Goal: Transaction & Acquisition: Download file/media

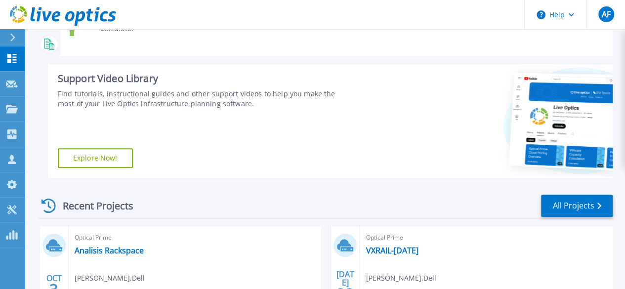
scroll to position [198, 0]
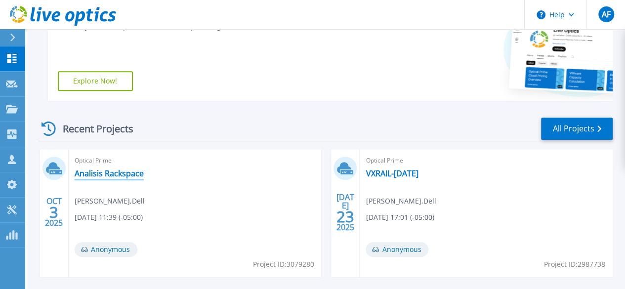
click at [117, 172] on link "Analisis Rackspace" at bounding box center [109, 174] width 69 height 10
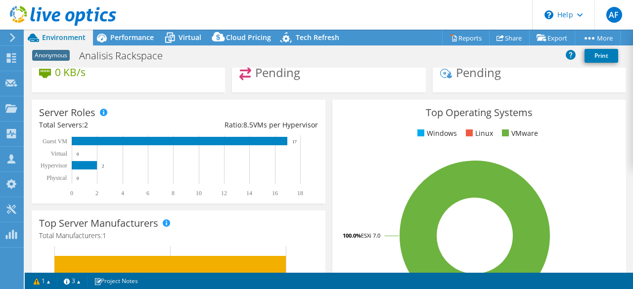
scroll to position [99, 0]
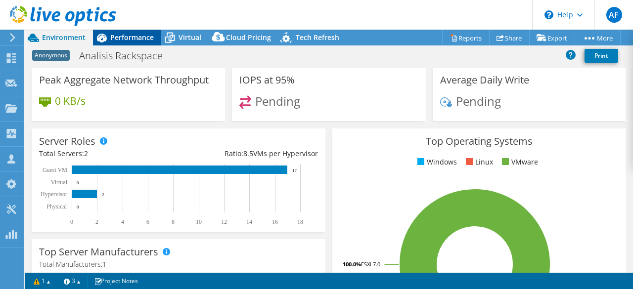
click at [119, 41] on span "Performance" at bounding box center [131, 37] width 43 height 9
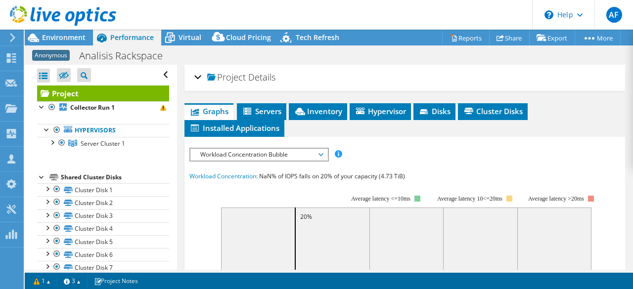
click at [74, 31] on div at bounding box center [58, 16] width 116 height 33
click at [75, 42] on div "Environment" at bounding box center [59, 38] width 68 height 16
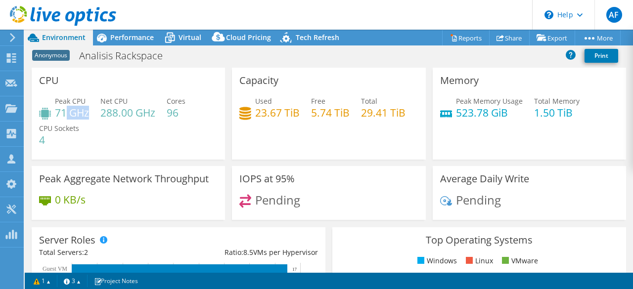
drag, startPoint x: 87, startPoint y: 109, endPoint x: 66, endPoint y: 113, distance: 22.1
click at [66, 113] on h4 "71 GHz" at bounding box center [72, 112] width 34 height 11
drag, startPoint x: 356, startPoint y: 111, endPoint x: 411, endPoint y: 123, distance: 55.6
click at [411, 123] on div "Used 23.67 TiB Free 5.74 TiB Total 29.41 TiB" at bounding box center [328, 112] width 178 height 32
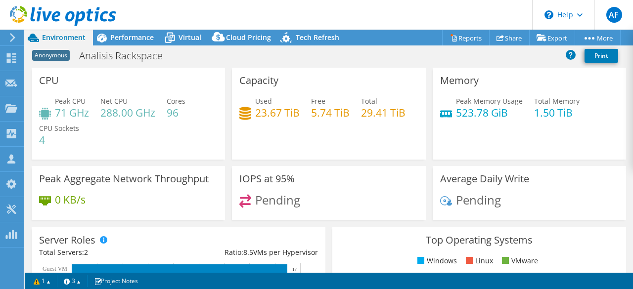
click at [411, 123] on div "Used 23.67 TiB Free 5.74 TiB Total 29.41 TiB" at bounding box center [328, 112] width 178 height 32
drag, startPoint x: 51, startPoint y: 141, endPoint x: 41, endPoint y: 141, distance: 10.9
click at [41, 141] on h4 "4" at bounding box center [59, 139] width 40 height 11
click at [88, 151] on div "Peak CPU 71 GHz Net CPU 288.00 GHz Cores 96 CPU Sockets 4" at bounding box center [128, 125] width 178 height 59
drag, startPoint x: 531, startPoint y: 113, endPoint x: 566, endPoint y: 113, distance: 35.6
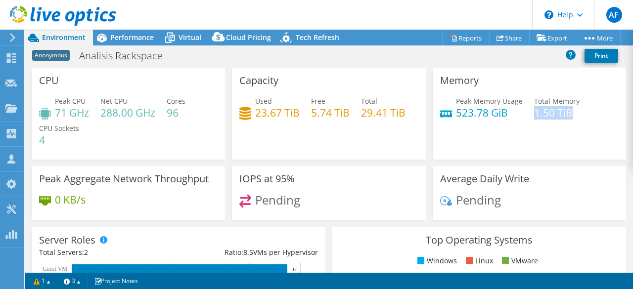
click at [566, 113] on h4 "1.50 TiB" at bounding box center [556, 112] width 45 height 11
click at [480, 137] on div "Memory Peak Memory Usage 523.78 GiB Total Memory 1.50 TiB" at bounding box center [528, 114] width 193 height 92
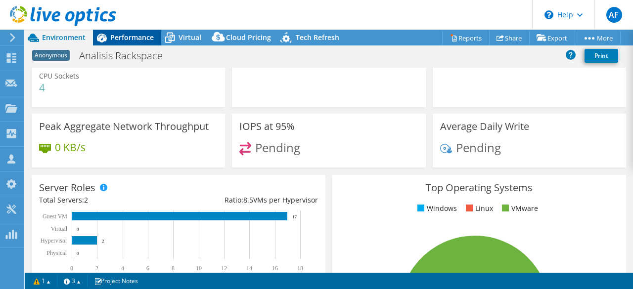
scroll to position [51, 0]
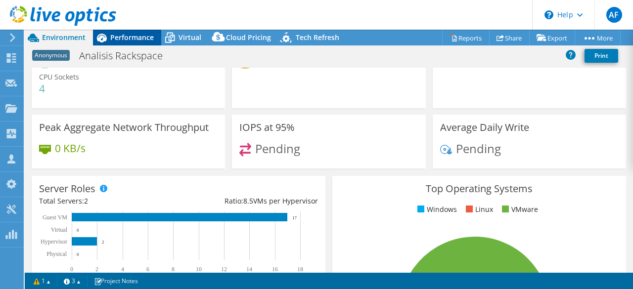
click at [116, 43] on div "Performance" at bounding box center [127, 38] width 68 height 16
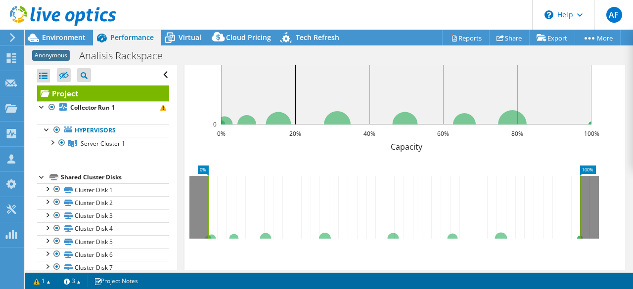
scroll to position [310, 0]
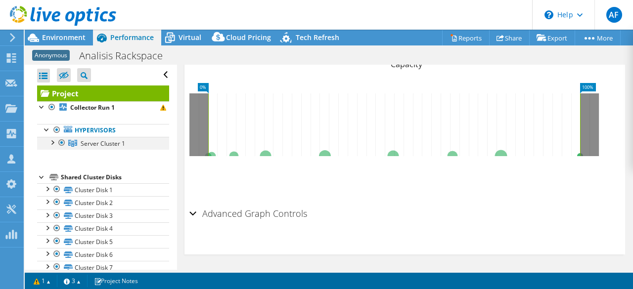
click at [53, 144] on div at bounding box center [52, 142] width 10 height 10
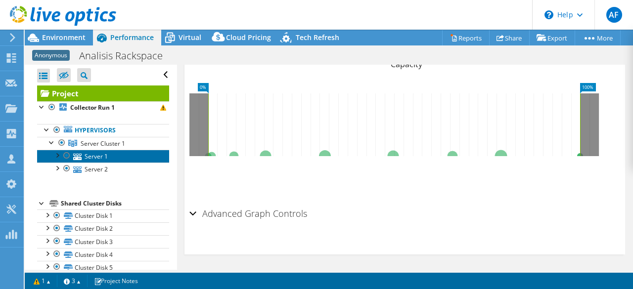
click at [102, 157] on link "Server 1" at bounding box center [103, 156] width 132 height 13
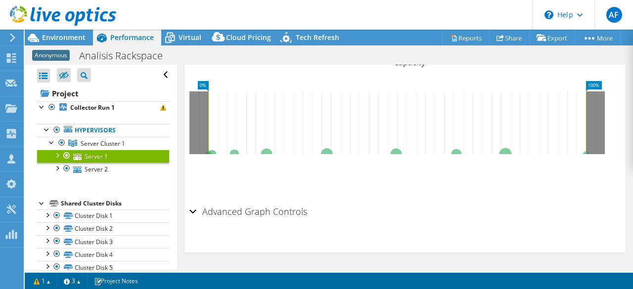
scroll to position [273, 0]
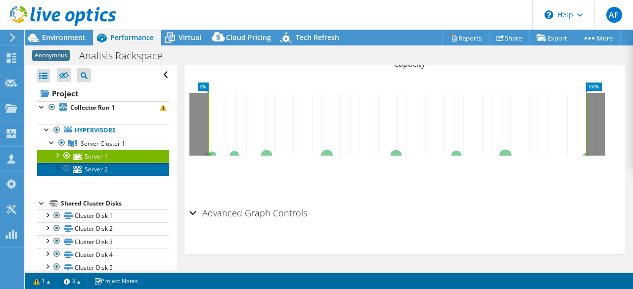
click at [116, 171] on link "Server 2" at bounding box center [103, 169] width 132 height 13
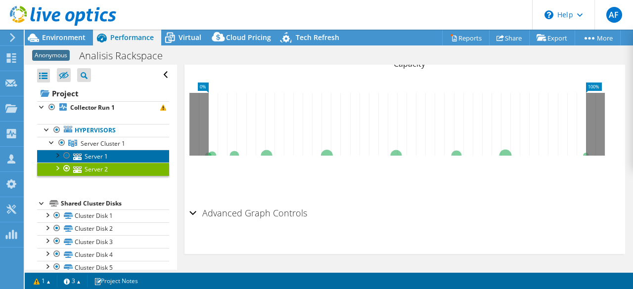
click at [80, 154] on icon at bounding box center [77, 157] width 8 height 6
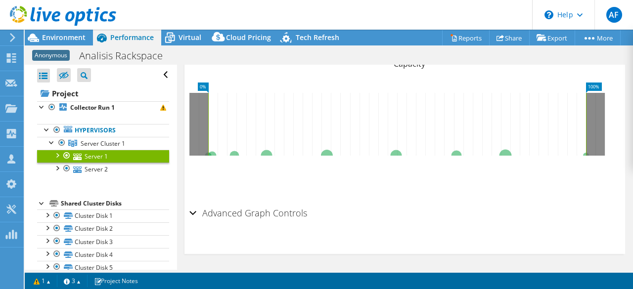
click at [58, 154] on div at bounding box center [57, 155] width 10 height 10
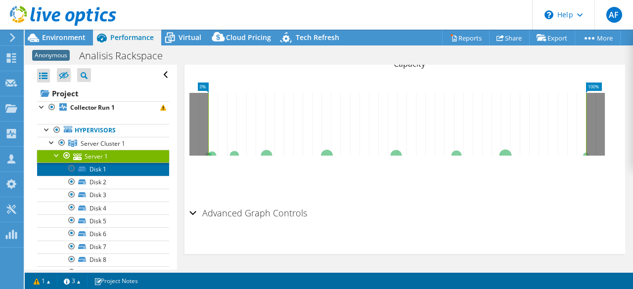
click at [102, 166] on link "Disk 1" at bounding box center [103, 169] width 132 height 13
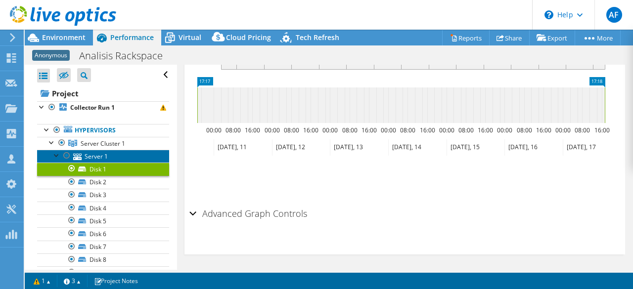
click at [103, 158] on link "Server 1" at bounding box center [103, 156] width 132 height 13
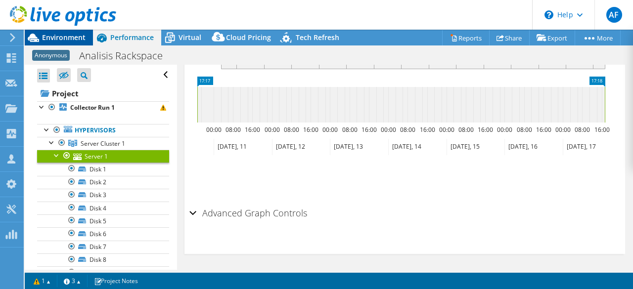
click at [77, 34] on span "Environment" at bounding box center [63, 37] width 43 height 9
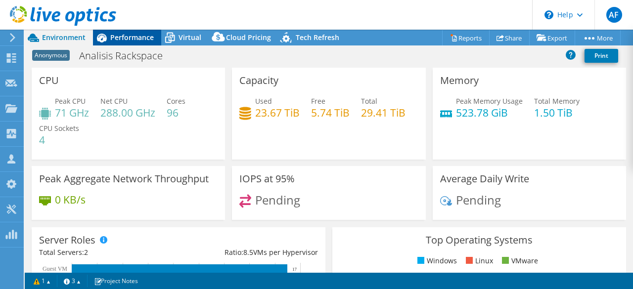
click at [125, 34] on span "Performance" at bounding box center [131, 37] width 43 height 9
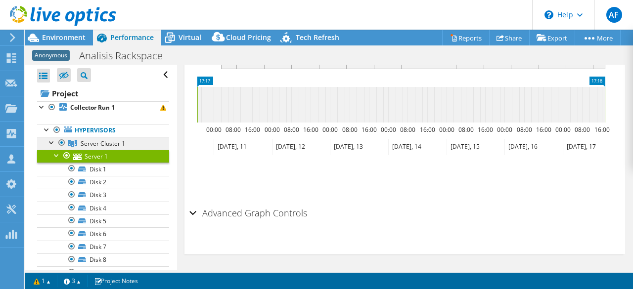
click at [99, 144] on span "Server Cluster 1" at bounding box center [103, 143] width 44 height 8
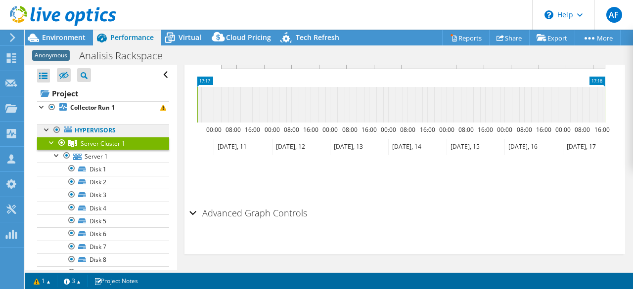
click at [105, 128] on link "Hypervisors" at bounding box center [103, 130] width 132 height 13
click at [52, 129] on div at bounding box center [57, 130] width 10 height 12
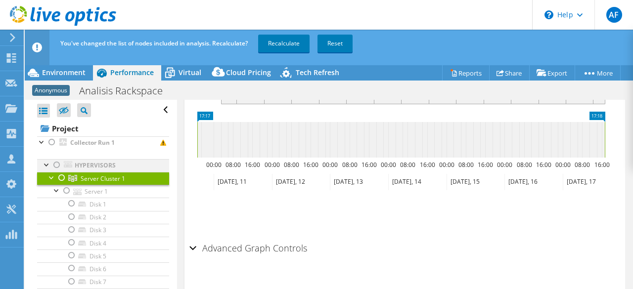
click at [57, 166] on div at bounding box center [57, 165] width 10 height 12
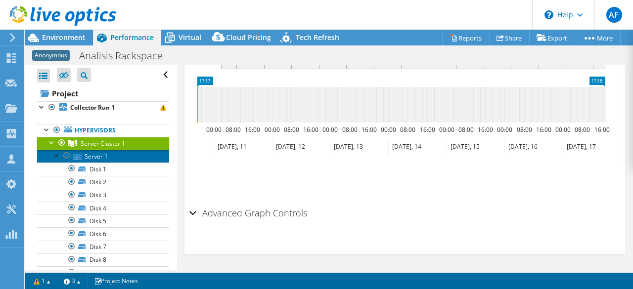
click at [103, 157] on link "Server 1" at bounding box center [103, 156] width 132 height 13
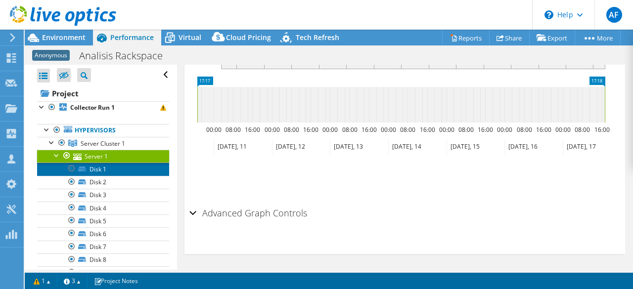
click at [101, 172] on link "Disk 1" at bounding box center [103, 169] width 132 height 13
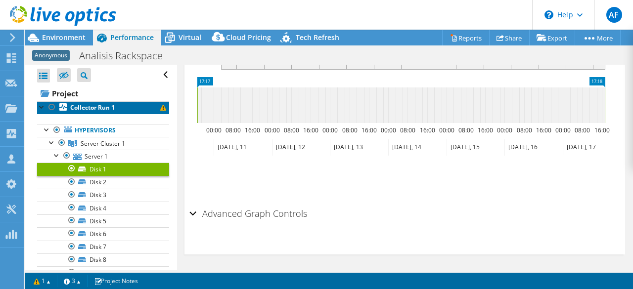
click at [92, 104] on b "Collector Run 1" at bounding box center [92, 107] width 44 height 8
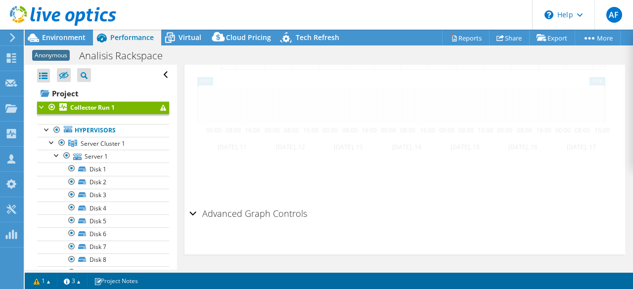
scroll to position [265, 0]
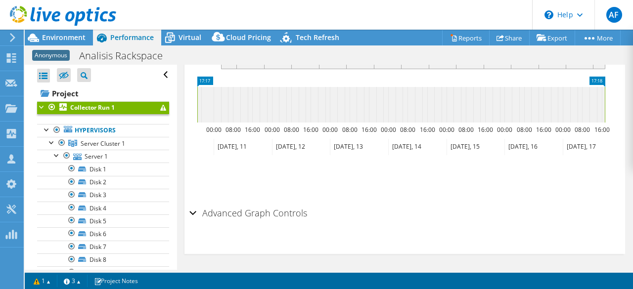
click at [43, 109] on div at bounding box center [42, 106] width 10 height 10
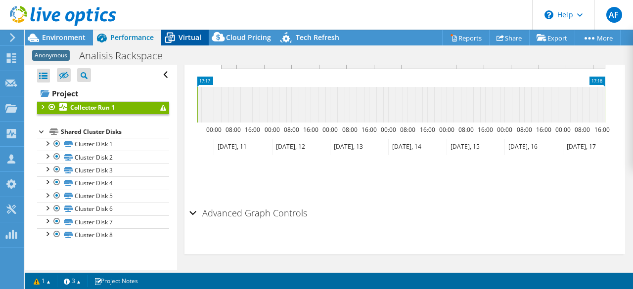
click at [177, 41] on icon at bounding box center [169, 37] width 17 height 17
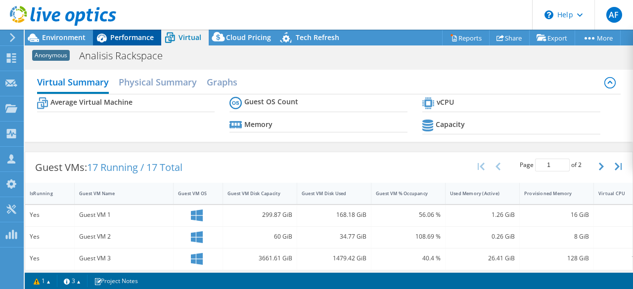
click at [133, 37] on span "Performance" at bounding box center [131, 37] width 43 height 9
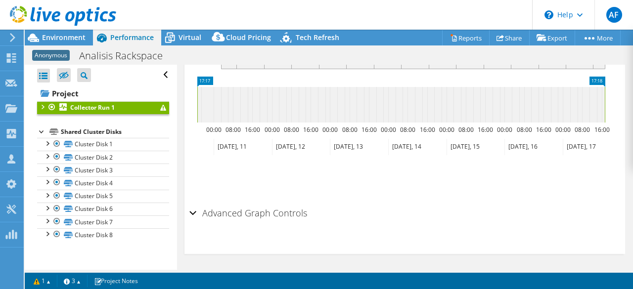
click at [190, 209] on div "Advanced Graph Controls" at bounding box center [404, 213] width 431 height 21
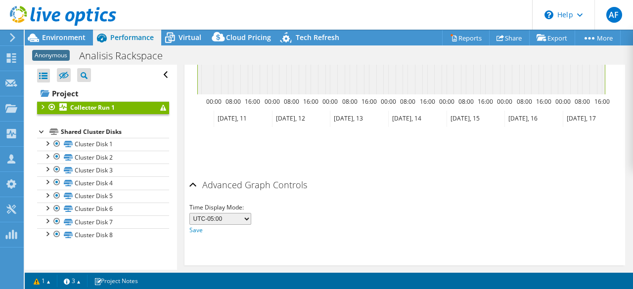
scroll to position [304, 0]
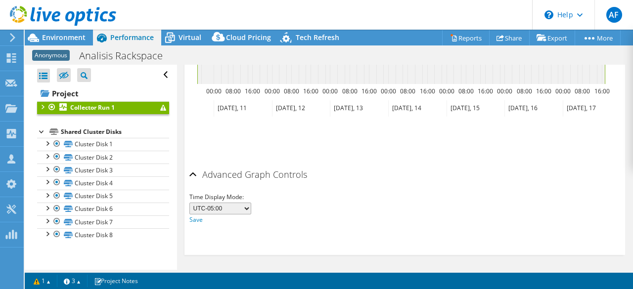
click at [45, 106] on div at bounding box center [42, 106] width 10 height 10
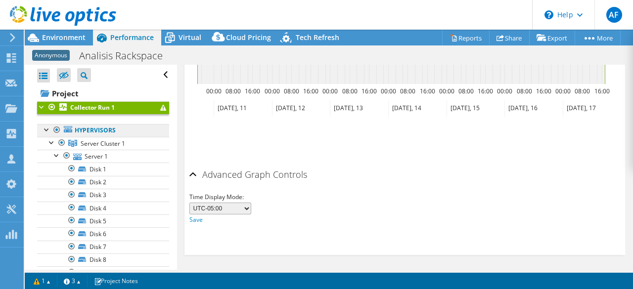
click at [104, 128] on link "Hypervisors" at bounding box center [103, 130] width 132 height 13
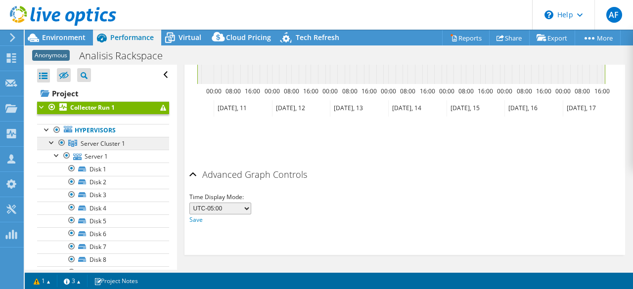
click at [109, 141] on span "Server Cluster 1" at bounding box center [103, 143] width 44 height 8
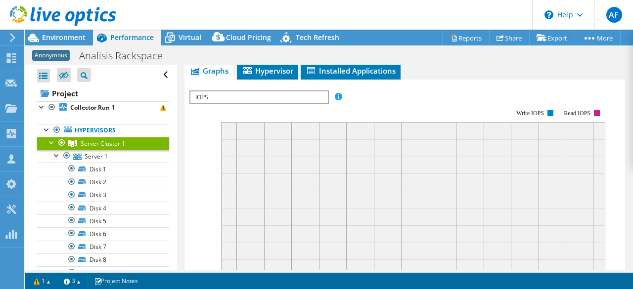
scroll to position [0, 0]
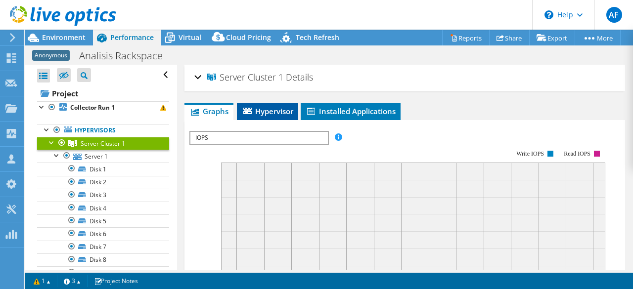
click at [286, 110] on span "Hypervisor" at bounding box center [267, 111] width 51 height 10
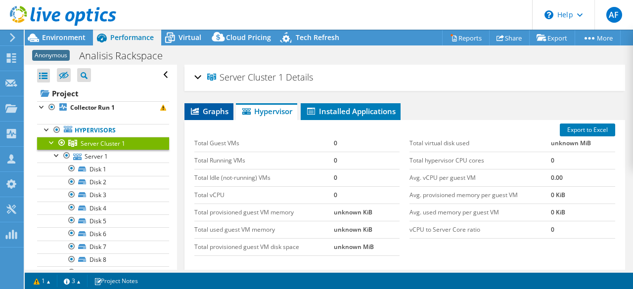
click at [220, 109] on span "Graphs" at bounding box center [208, 111] width 39 height 10
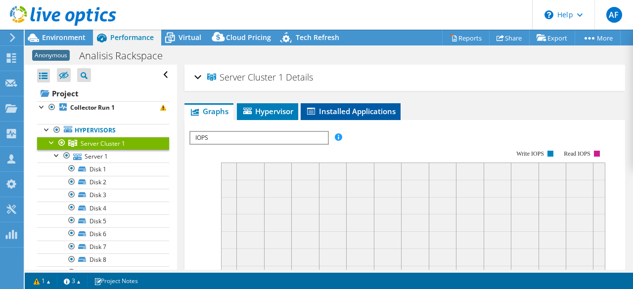
click at [330, 114] on span "Installed Applications" at bounding box center [350, 111] width 90 height 10
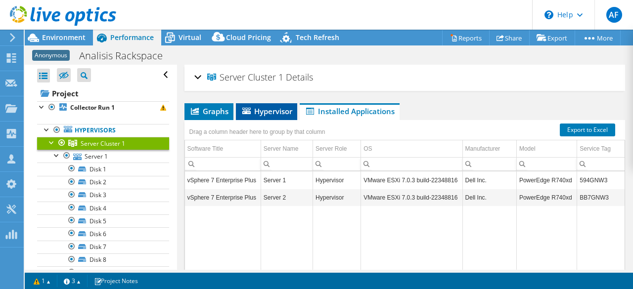
click at [257, 108] on span "Hypervisor" at bounding box center [266, 111] width 51 height 10
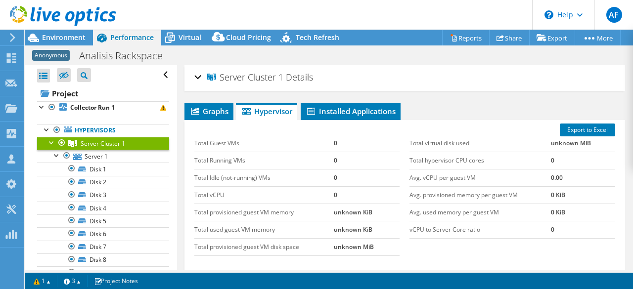
click at [201, 80] on h2 "Server Cluster 1 Details" at bounding box center [253, 77] width 119 height 20
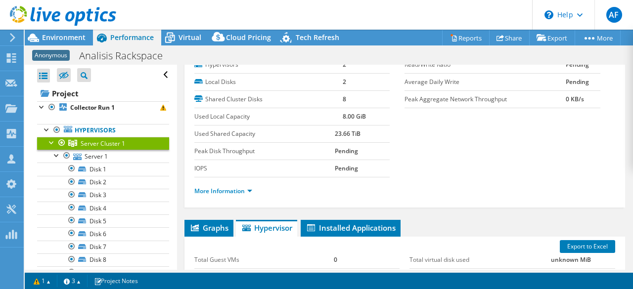
scroll to position [49, 0]
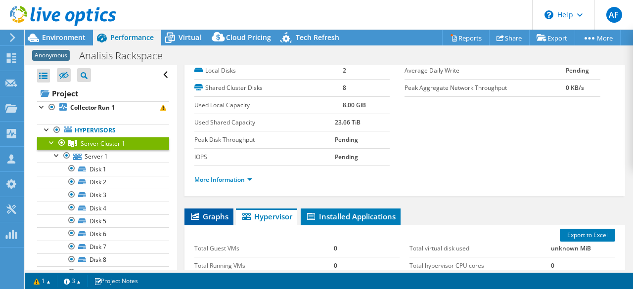
click at [222, 215] on span "Graphs" at bounding box center [208, 217] width 39 height 10
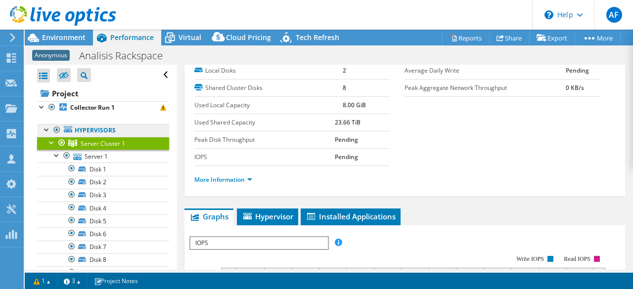
click at [104, 131] on link "Hypervisors" at bounding box center [103, 130] width 132 height 13
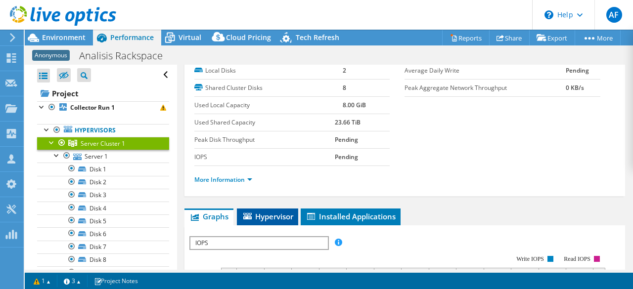
click at [280, 220] on li "Hypervisor" at bounding box center [267, 217] width 61 height 17
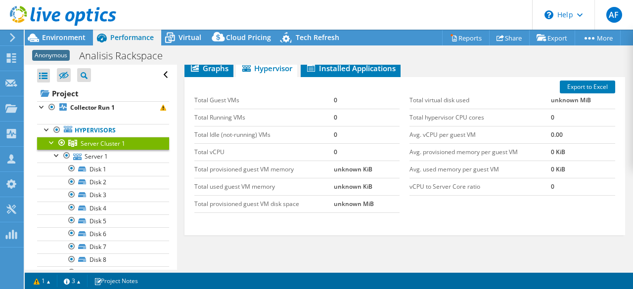
scroll to position [99, 0]
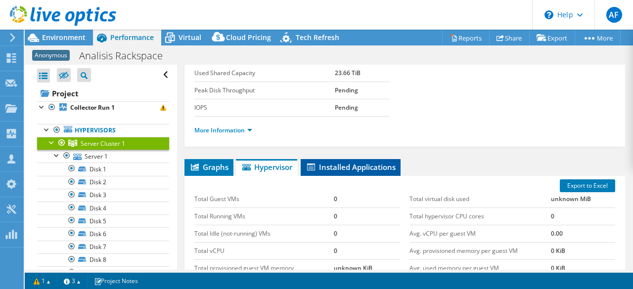
click at [348, 168] on span "Installed Applications" at bounding box center [350, 167] width 90 height 10
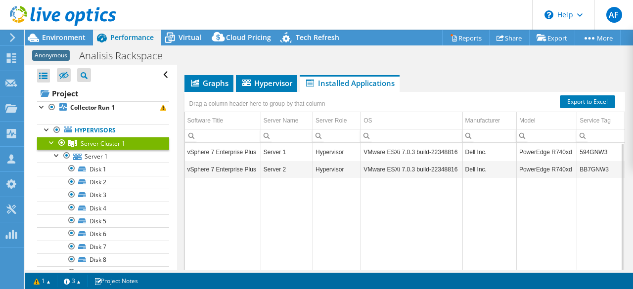
scroll to position [148, 0]
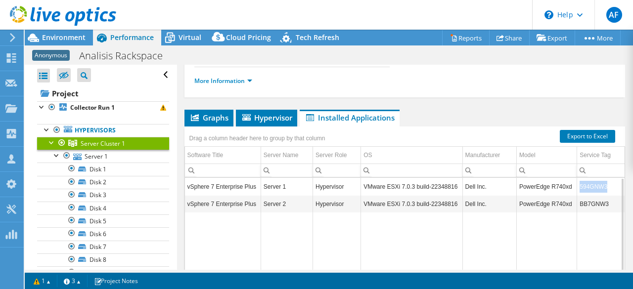
drag, startPoint x: 602, startPoint y: 184, endPoint x: 575, endPoint y: 187, distance: 27.4
click at [577, 187] on td "594GNW3" at bounding box center [600, 186] width 47 height 17
copy td "594GNW3"
drag, startPoint x: 602, startPoint y: 203, endPoint x: 574, endPoint y: 203, distance: 27.7
click at [577, 203] on td "BB7GNW3" at bounding box center [600, 203] width 47 height 17
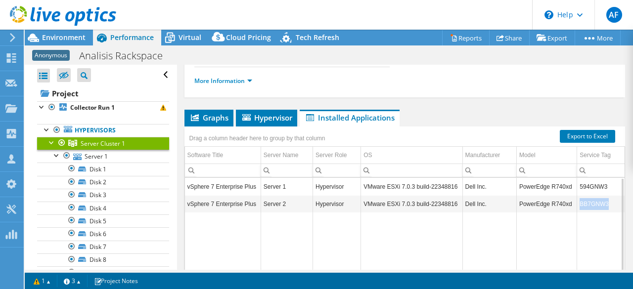
copy td "BB7GNW3"
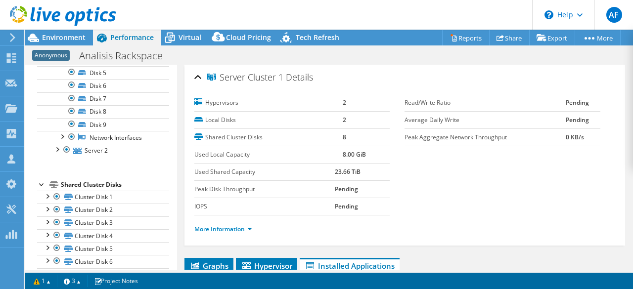
scroll to position [0, 0]
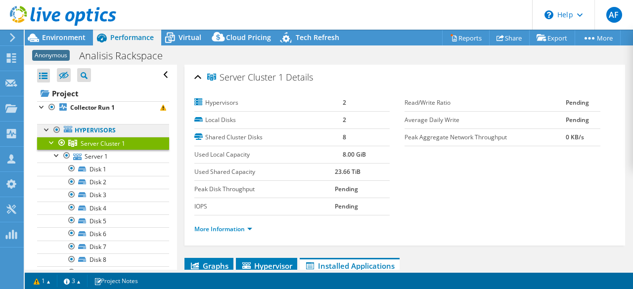
click at [45, 132] on div at bounding box center [47, 129] width 10 height 10
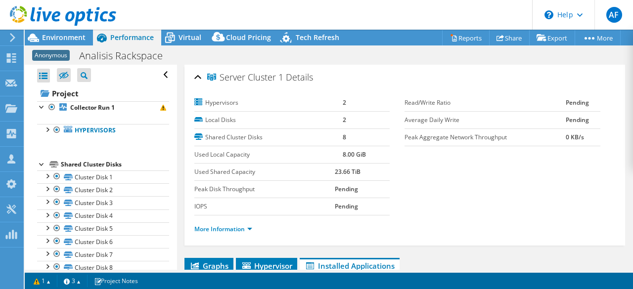
click at [43, 168] on div at bounding box center [42, 164] width 10 height 10
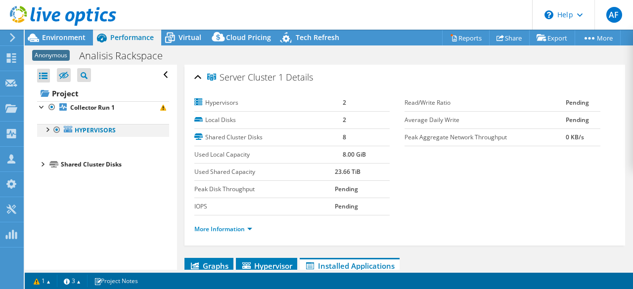
click at [48, 129] on div at bounding box center [47, 129] width 10 height 10
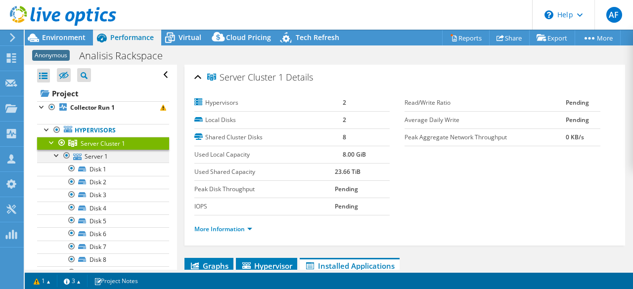
click at [56, 153] on div at bounding box center [57, 155] width 10 height 10
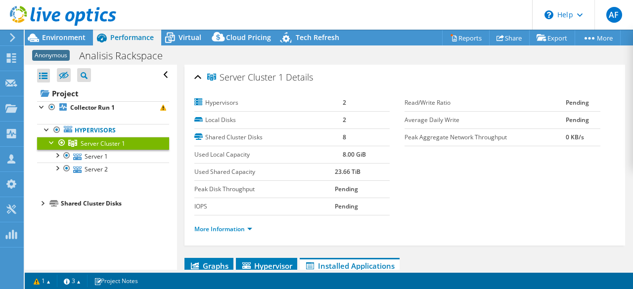
click at [439, 14] on header "AF Channel Partner Alondra [PERSON_NAME] [PERSON_NAME][EMAIL_ADDRESS][DOMAIN_NA…" at bounding box center [316, 15] width 633 height 30
drag, startPoint x: 624, startPoint y: 147, endPoint x: 629, endPoint y: 141, distance: 7.4
click at [629, 141] on article "Server Cluster 1 Details Hypervisors 2 Local Disks 2 Shared Cluster Disks 8 Use…" at bounding box center [405, 167] width 456 height 205
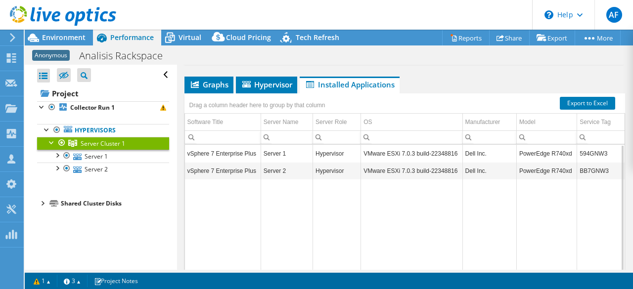
scroll to position [251, 0]
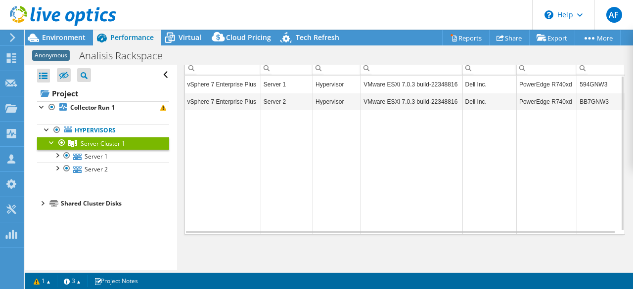
click at [375, 1] on header "AF Channel Partner Alondra [PERSON_NAME] [PERSON_NAME][EMAIL_ADDRESS][DOMAIN_NA…" at bounding box center [316, 15] width 633 height 30
click at [381, 6] on header "AF Channel Partner Alondra [PERSON_NAME] [PERSON_NAME][EMAIL_ADDRESS][DOMAIN_NA…" at bounding box center [316, 15] width 633 height 30
click at [76, 37] on span "Environment" at bounding box center [63, 37] width 43 height 9
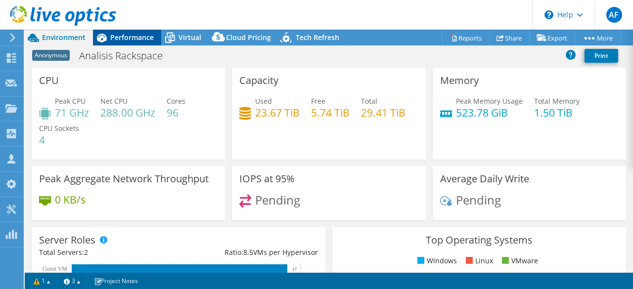
click at [105, 34] on icon at bounding box center [101, 37] width 17 height 17
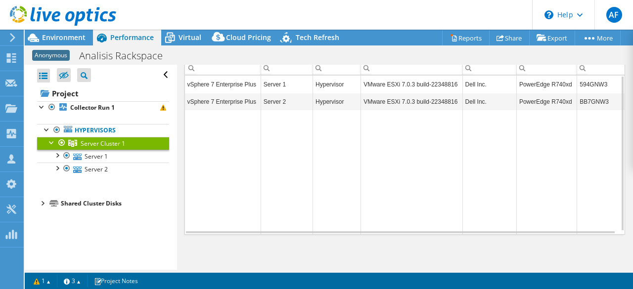
click at [60, 30] on div at bounding box center [58, 16] width 116 height 33
click at [60, 37] on span "Environment" at bounding box center [63, 37] width 43 height 9
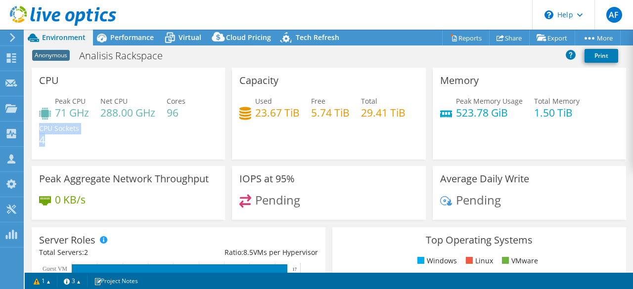
drag, startPoint x: 47, startPoint y: 145, endPoint x: 36, endPoint y: 139, distance: 13.5
click at [36, 139] on div "CPU Peak CPU 71 GHz Net CPU 288.00 GHz Cores 96 CPU Sockets 4" at bounding box center [128, 114] width 193 height 92
click at [77, 146] on div "Peak CPU 71 GHz Net CPU 288.00 GHz Cores 96 CPU Sockets 4" at bounding box center [128, 125] width 178 height 59
click at [40, 138] on h4 "4" at bounding box center [59, 139] width 40 height 11
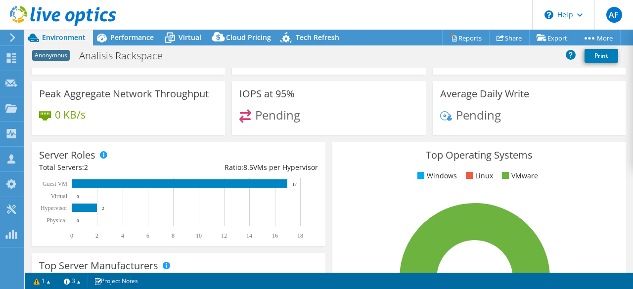
scroll to position [99, 0]
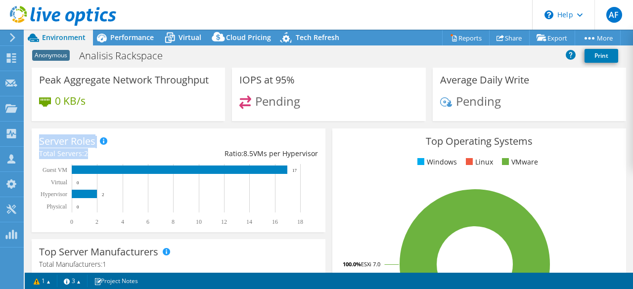
drag, startPoint x: 93, startPoint y: 156, endPoint x: 28, endPoint y: 149, distance: 66.1
click at [28, 149] on section "CPU Peak CPU 71 GHz Net CPU 288.00 GHz Cores 96 CPU Sockets 4 Capacity Used 23.…" at bounding box center [329, 270] width 608 height 603
click at [160, 151] on div "Total Servers: 2" at bounding box center [108, 153] width 139 height 11
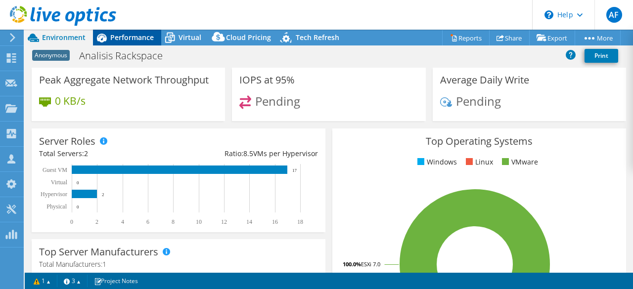
click at [131, 40] on span "Performance" at bounding box center [131, 37] width 43 height 9
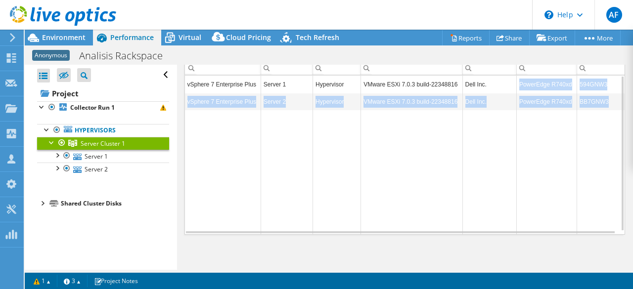
drag, startPoint x: 606, startPoint y: 95, endPoint x: 493, endPoint y: 78, distance: 114.6
click at [493, 78] on tbody "vSphere 7 Enterprise Plus Server 1 Hypervisor VMware ESXi 7.0.3 build-22348816 …" at bounding box center [405, 155] width 440 height 159
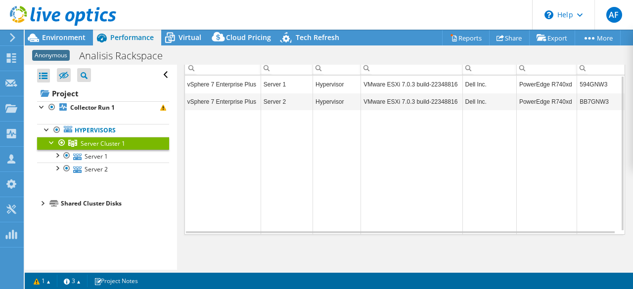
click at [516, 244] on div "Graphs Servers Inventory Hypervisor Disks Cluster Disks Installed Applications …" at bounding box center [404, 130] width 441 height 247
click at [82, 32] on div at bounding box center [58, 16] width 116 height 33
click at [78, 37] on span "Environment" at bounding box center [63, 37] width 43 height 9
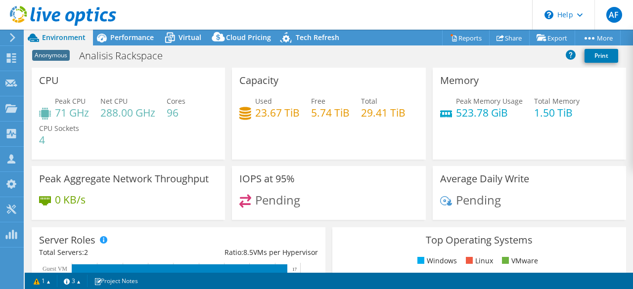
click at [288, 19] on header "AF Channel Partner Alondra [PERSON_NAME] [PERSON_NAME][EMAIL_ADDRESS][DOMAIN_NA…" at bounding box center [316, 15] width 633 height 30
click at [396, 57] on div "Anonymous Analisis Rackspace Print" at bounding box center [329, 55] width 608 height 18
click at [258, 51] on div "Anonymous Analisis Rackspace Print" at bounding box center [329, 55] width 608 height 18
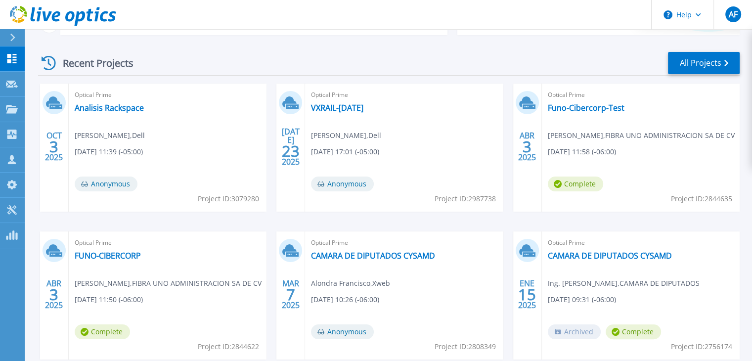
scroll to position [148, 0]
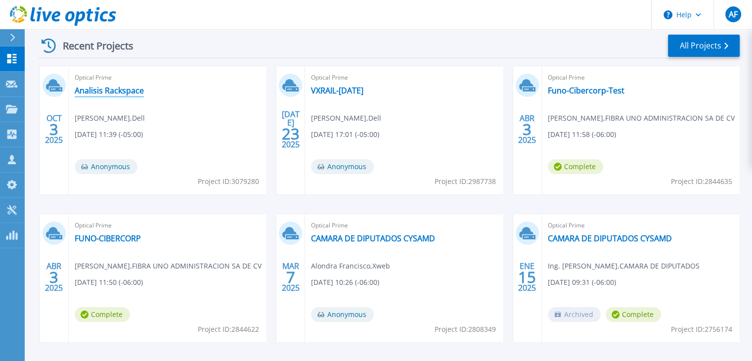
click at [117, 86] on link "Analisis Rackspace" at bounding box center [109, 90] width 69 height 10
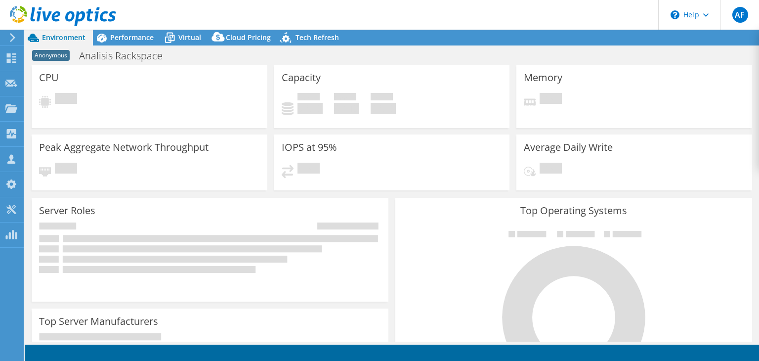
select select "USD"
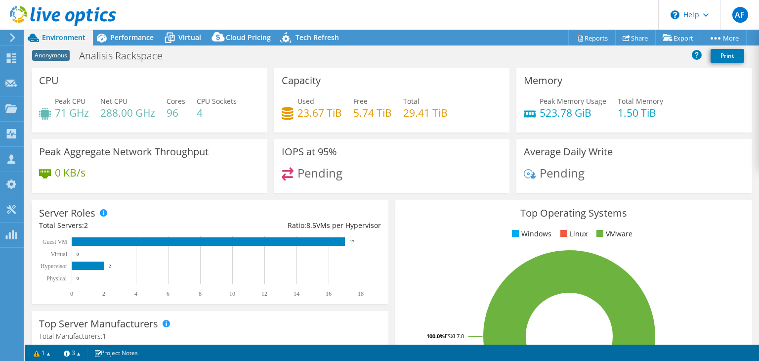
click at [183, 112] on h4 "96" at bounding box center [176, 112] width 19 height 11
drag, startPoint x: 444, startPoint y: 112, endPoint x: 404, endPoint y: 115, distance: 40.6
click at [404, 115] on h4 "29.41 TiB" at bounding box center [425, 112] width 44 height 11
click at [473, 118] on div "Used 23.67 TiB Free 5.74 TiB Total 29.41 TiB" at bounding box center [392, 112] width 221 height 32
drag, startPoint x: 465, startPoint y: 117, endPoint x: 400, endPoint y: 114, distance: 64.8
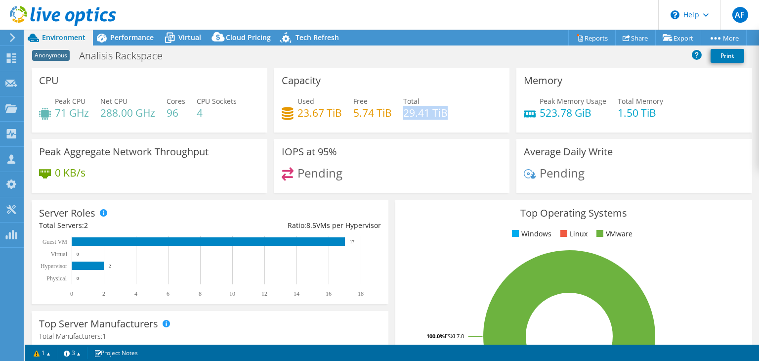
click at [400, 114] on div "Used 23.67 TiB Free 5.74 TiB Total 29.41 TiB" at bounding box center [392, 112] width 221 height 32
click at [403, 114] on h4 "29.41 TiB" at bounding box center [425, 112] width 44 height 11
click at [69, 15] on icon at bounding box center [63, 16] width 106 height 20
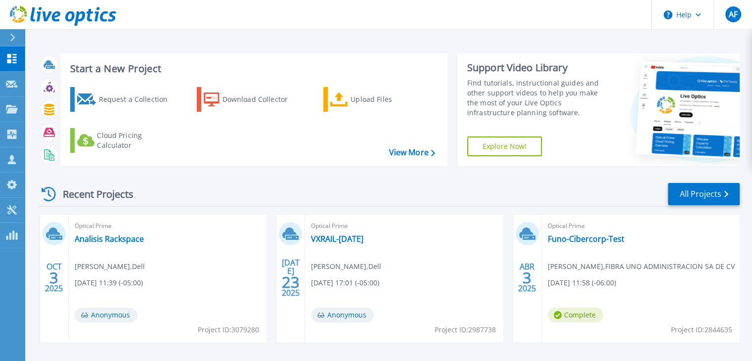
click at [451, 20] on header "Help AF Channel Partner Alondra [PERSON_NAME] [PERSON_NAME][EMAIL_ADDRESS][DOMA…" at bounding box center [376, 15] width 752 height 30
click at [450, 20] on header "Help AF Channel Partner Alondra [PERSON_NAME] [PERSON_NAME][EMAIL_ADDRESS][DOMA…" at bounding box center [376, 15] width 752 height 30
click at [18, 42] on div at bounding box center [17, 37] width 16 height 17
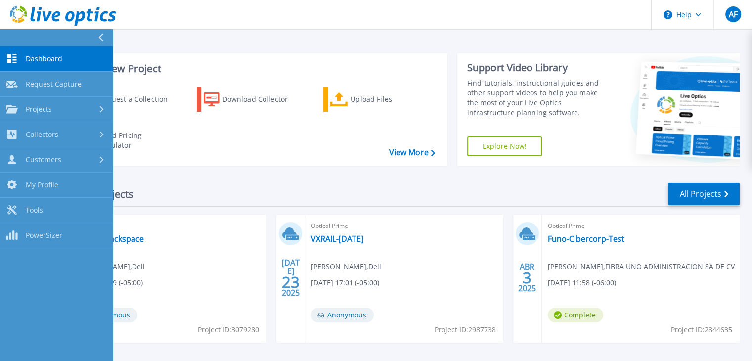
click at [198, 27] on header "Help AF Channel Partner Alondra [PERSON_NAME] [PERSON_NAME][EMAIL_ADDRESS][DOMA…" at bounding box center [376, 15] width 752 height 30
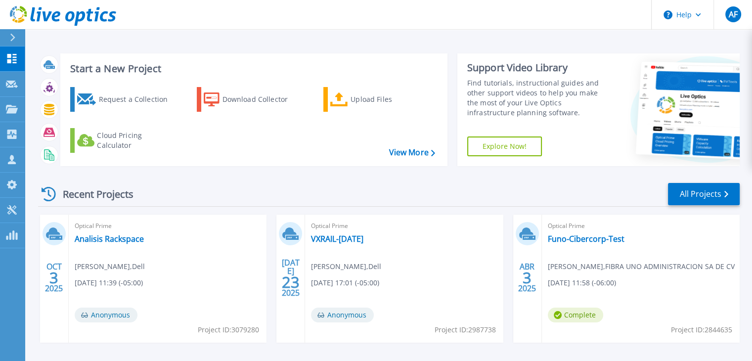
click at [20, 36] on div at bounding box center [17, 37] width 16 height 17
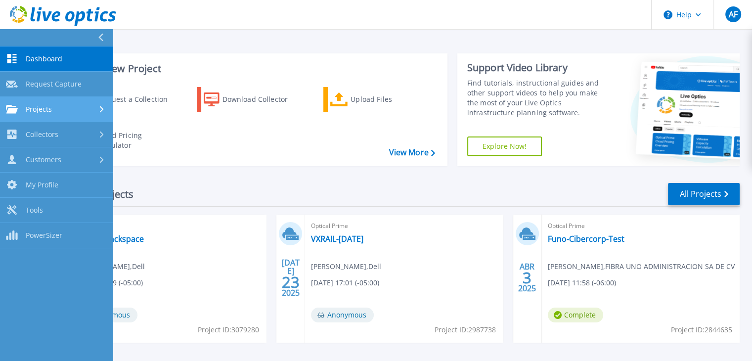
click at [91, 103] on link "Projects Projects" at bounding box center [56, 109] width 113 height 25
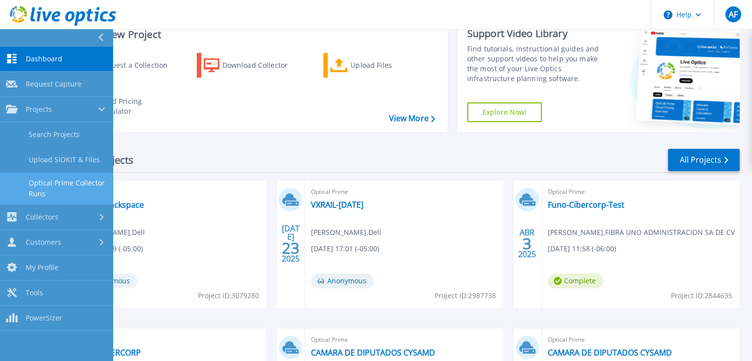
scroll to position [49, 0]
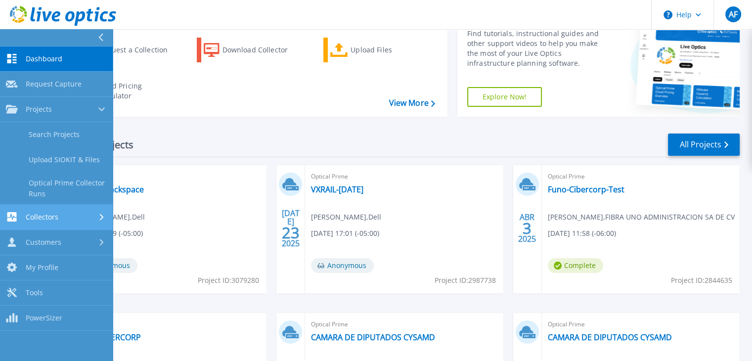
click at [87, 215] on div "Collectors" at bounding box center [56, 216] width 101 height 9
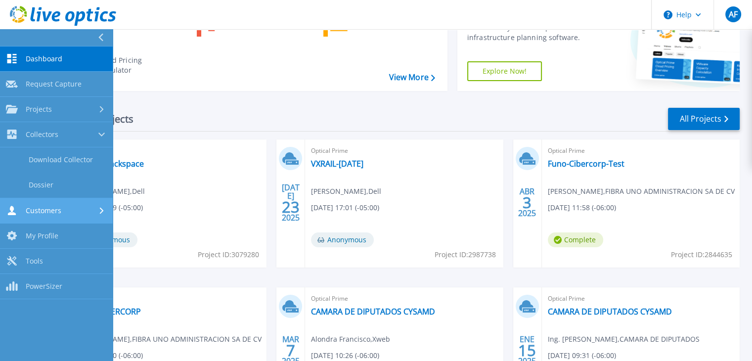
scroll to position [99, 0]
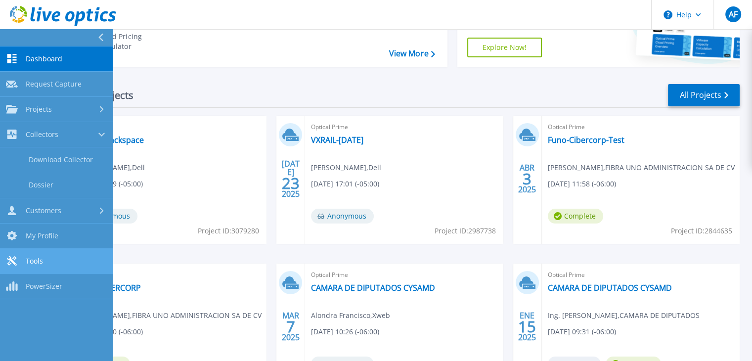
click at [18, 261] on link "Tools Tools" at bounding box center [56, 261] width 113 height 25
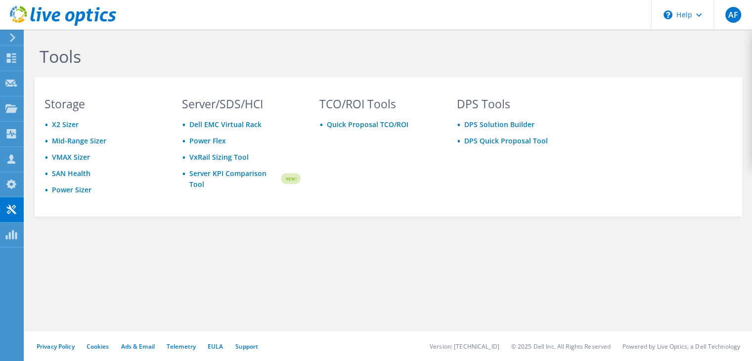
click at [209, 240] on div "Tools Storage X2 Sizer Mid-Range Sizer VMAX Sizer SAN Health Power Sizer Server…" at bounding box center [388, 153] width 727 height 246
click at [197, 64] on h1 "Tools" at bounding box center [373, 56] width 667 height 21
click at [8, 41] on div at bounding box center [10, 37] width 11 height 9
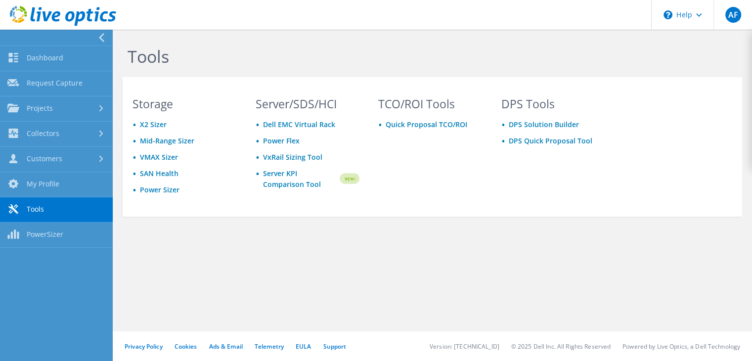
click at [237, 78] on section "Storage X2 Sizer Mid-Range Sizer VMAX Sizer SAN Health Power Sizer Server/SDS/H…" at bounding box center [432, 146] width 619 height 139
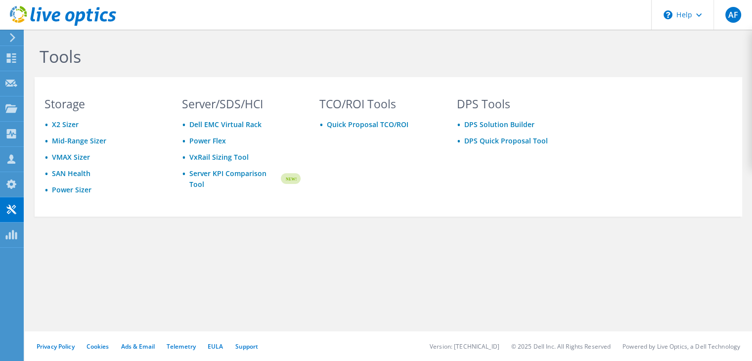
click at [10, 34] on use at bounding box center [12, 37] width 5 height 9
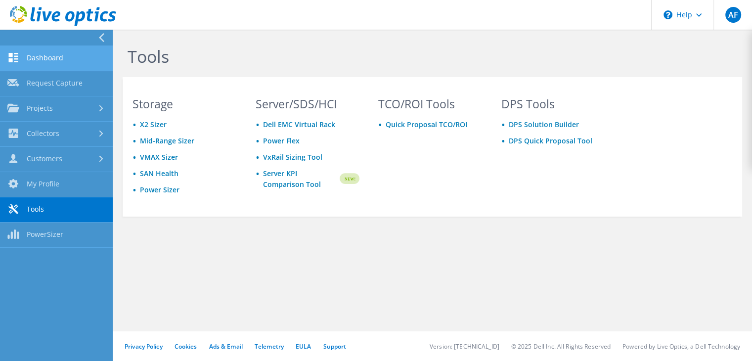
click at [56, 52] on link "Dashboard" at bounding box center [56, 58] width 113 height 25
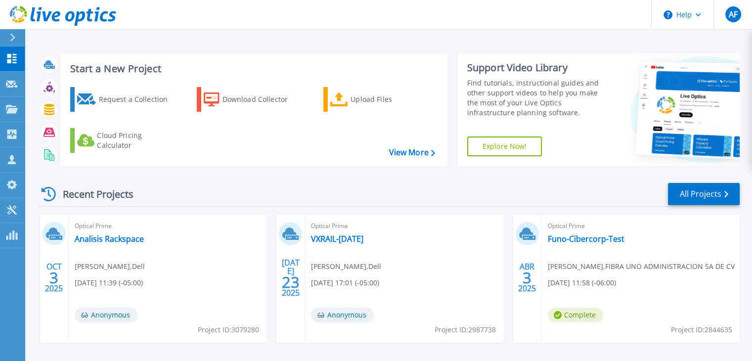
click at [421, 177] on div "Recent Projects All Projects OCT 3 2025 Optical Prime Analisis Rackspace Yoland…" at bounding box center [388, 346] width 701 height 344
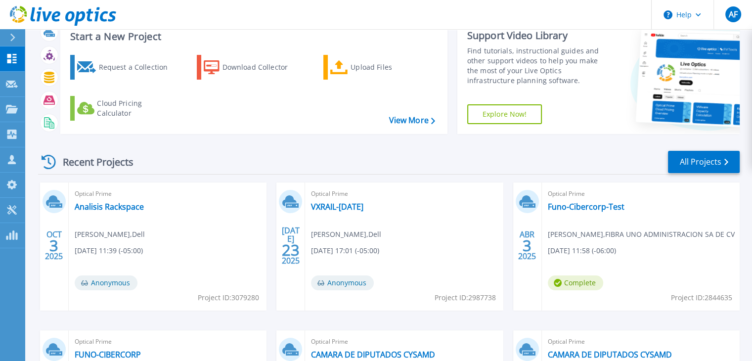
scroll to position [49, 0]
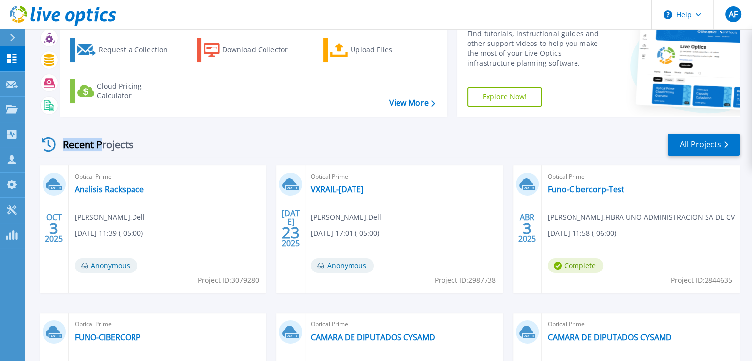
drag, startPoint x: 140, startPoint y: 145, endPoint x: 101, endPoint y: 146, distance: 39.1
click at [101, 146] on div "Recent Projects" at bounding box center [92, 144] width 109 height 24
click at [129, 144] on div "Recent Projects" at bounding box center [92, 144] width 109 height 24
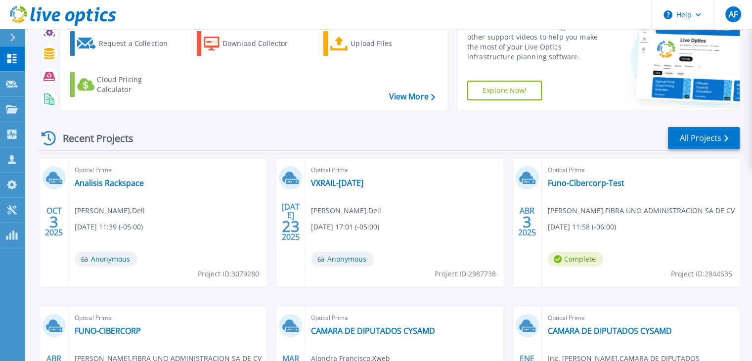
scroll to position [0, 0]
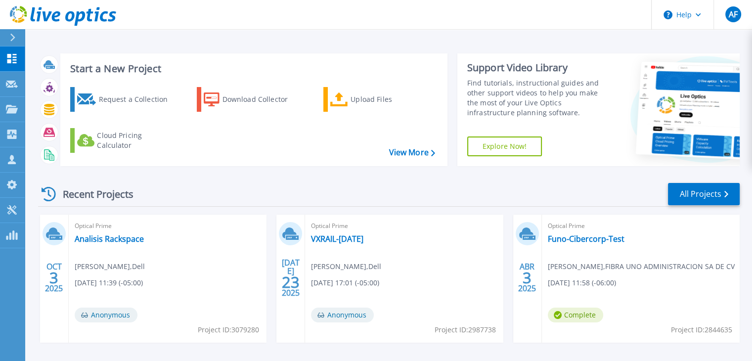
click at [13, 39] on icon at bounding box center [12, 38] width 5 height 8
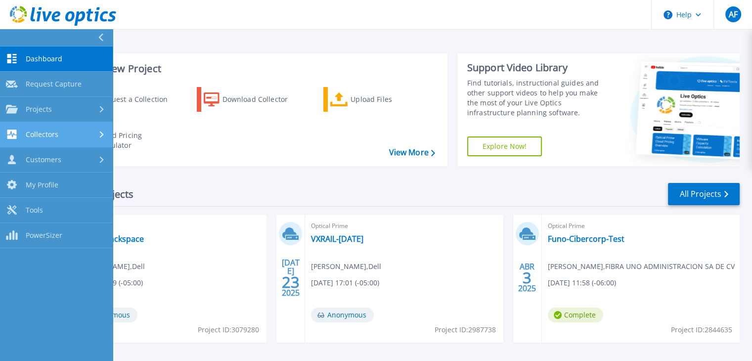
click at [66, 132] on div "Collectors" at bounding box center [56, 133] width 101 height 9
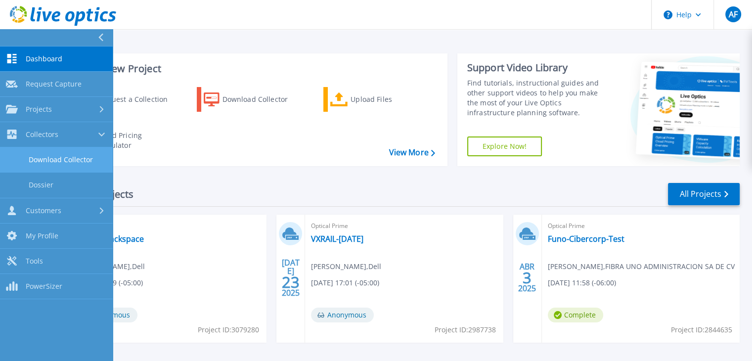
click at [82, 155] on link "Download Collector" at bounding box center [56, 159] width 113 height 25
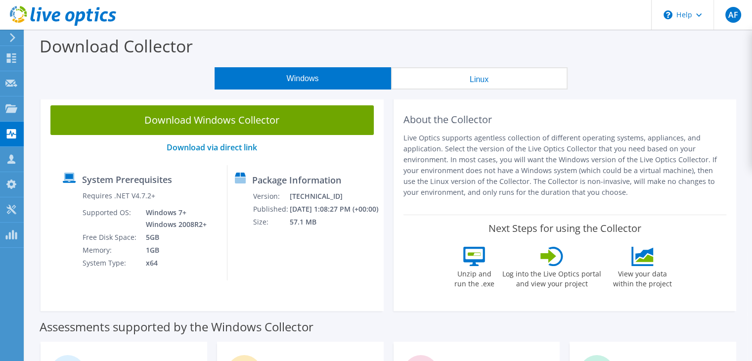
click at [571, 99] on div "About the Collector Live Optics supports agentless collection of different oper…" at bounding box center [564, 202] width 343 height 215
click at [584, 87] on div "Windows Linux" at bounding box center [391, 78] width 712 height 22
click at [556, 54] on div "Download Collector" at bounding box center [388, 49] width 717 height 38
click at [597, 73] on div "Windows Linux" at bounding box center [391, 78] width 712 height 22
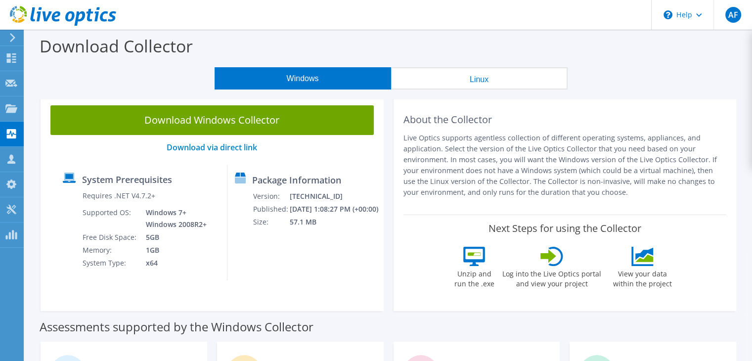
click at [344, 48] on div "Download Collector" at bounding box center [388, 49] width 717 height 38
click at [479, 72] on button "Linux" at bounding box center [479, 78] width 176 height 22
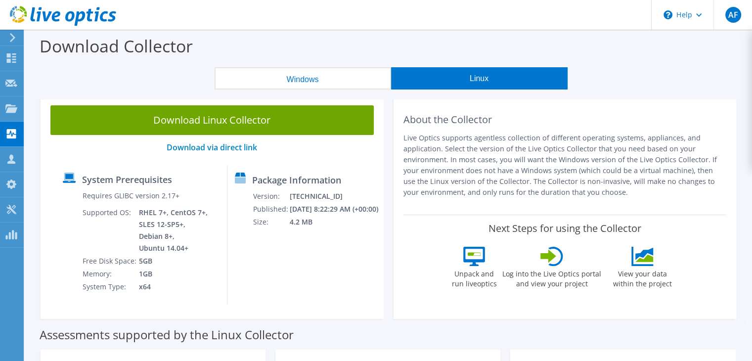
click at [338, 85] on button "Windows" at bounding box center [302, 78] width 176 height 22
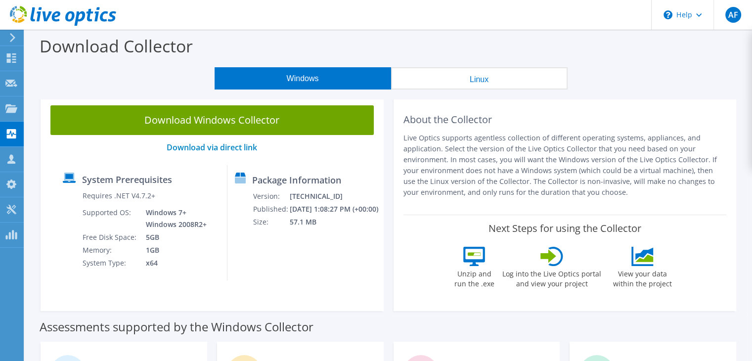
click at [252, 122] on link "Download Windows Collector" at bounding box center [211, 120] width 323 height 30
click at [641, 57] on div "Download Collector" at bounding box center [388, 49] width 717 height 38
click at [597, 121] on h2 "About the Collector" at bounding box center [564, 120] width 323 height 12
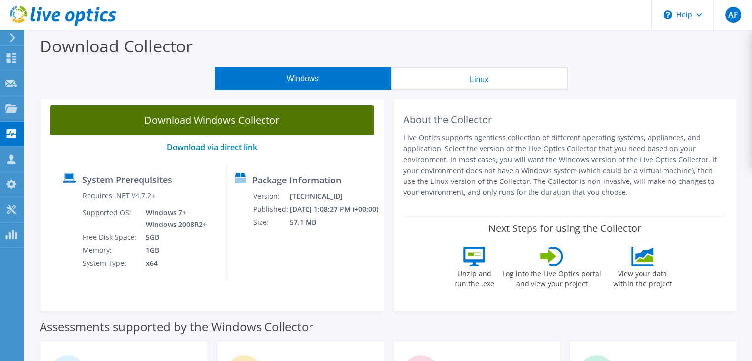
click at [242, 115] on link "Download Windows Collector" at bounding box center [211, 120] width 323 height 30
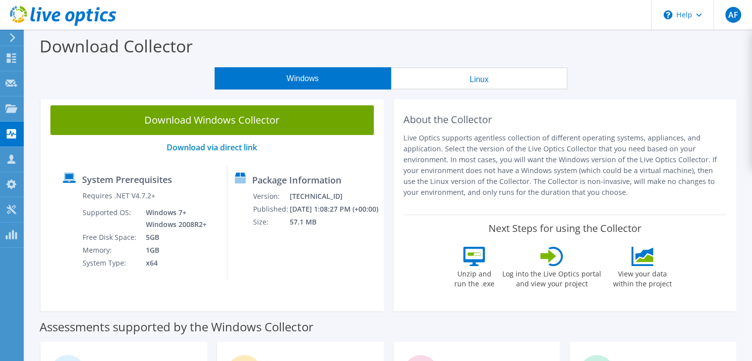
click at [537, 45] on div "Download Collector" at bounding box center [388, 49] width 717 height 38
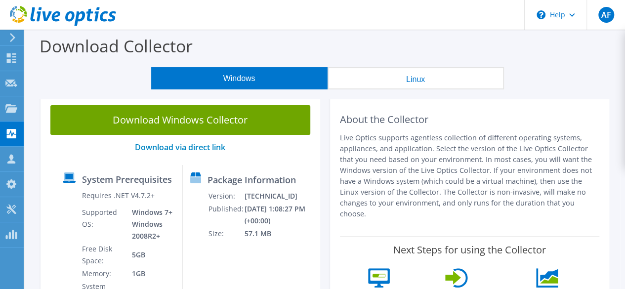
click at [472, 52] on div "Download Collector" at bounding box center [325, 49] width 591 height 38
click at [284, 45] on div "Download Collector" at bounding box center [325, 49] width 591 height 38
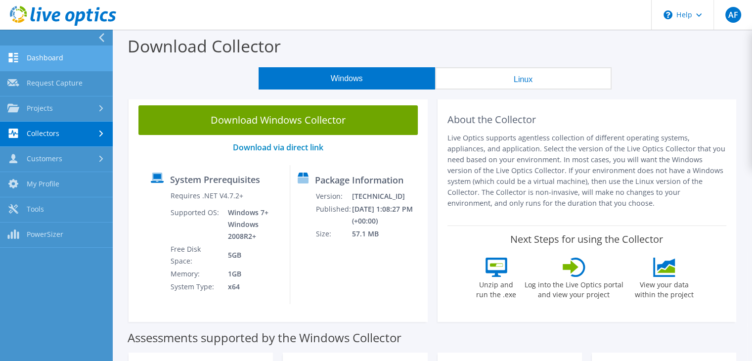
click at [71, 62] on link "Dashboard" at bounding box center [56, 58] width 113 height 25
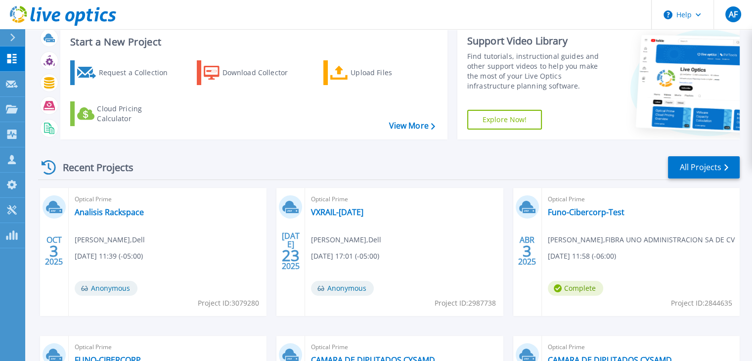
scroll to position [49, 0]
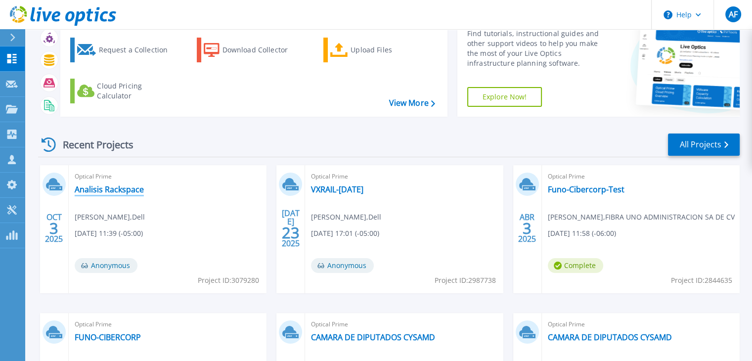
click at [126, 190] on link "Analisis Rackspace" at bounding box center [109, 189] width 69 height 10
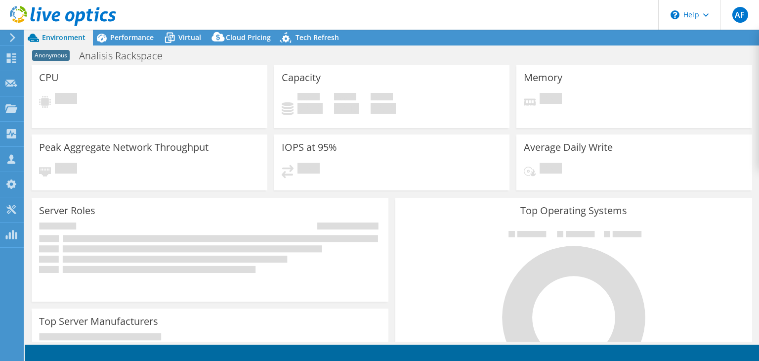
select select "USD"
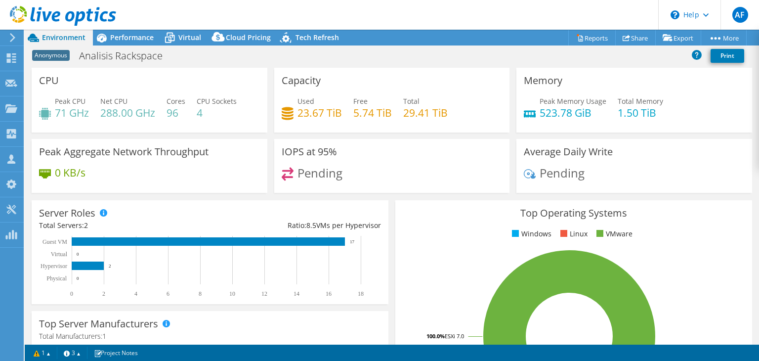
click at [361, 56] on div "Anonymous Analisis Rackspace Print" at bounding box center [392, 55] width 734 height 18
click at [201, 62] on div "Anonymous Analisis Rackspace Print" at bounding box center [392, 55] width 734 height 18
click at [451, 54] on div "Anonymous Analisis Rackspace Print" at bounding box center [392, 55] width 734 height 18
click at [9, 35] on icon at bounding box center [12, 37] width 7 height 9
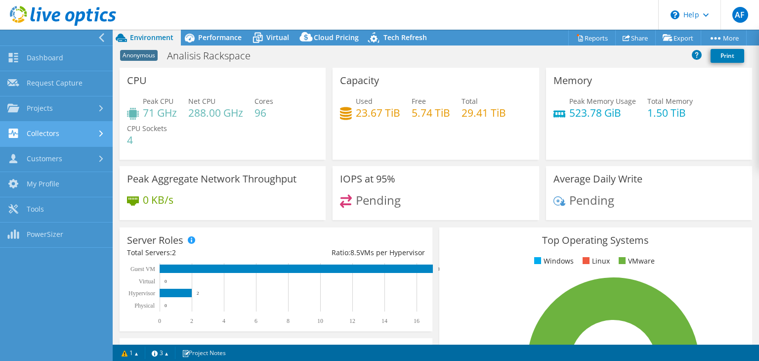
click at [75, 130] on link "Collectors" at bounding box center [56, 134] width 113 height 25
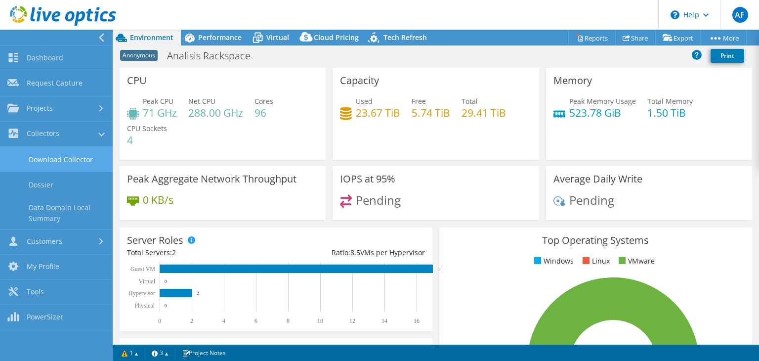
click at [75, 160] on link "Download Collector" at bounding box center [56, 159] width 113 height 25
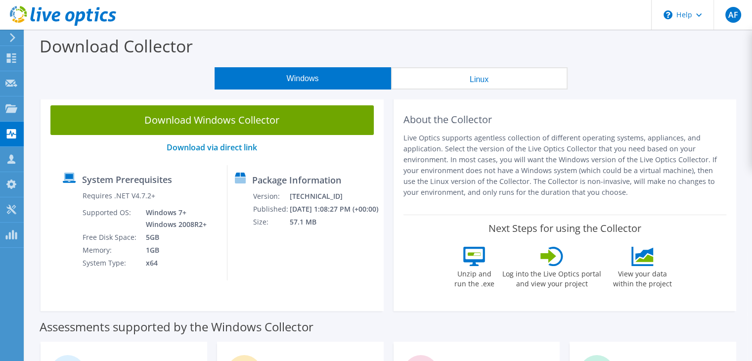
click at [12, 32] on div at bounding box center [58, 16] width 116 height 33
drag, startPoint x: 11, startPoint y: 37, endPoint x: 18, endPoint y: 17, distance: 20.9
click at [10, 38] on icon at bounding box center [12, 37] width 7 height 9
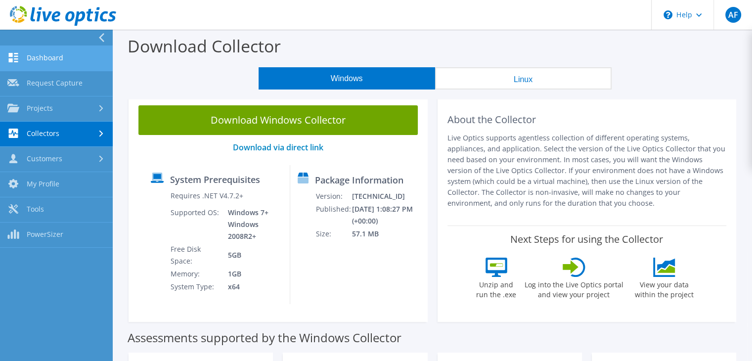
click at [50, 53] on link "Dashboard" at bounding box center [56, 58] width 113 height 25
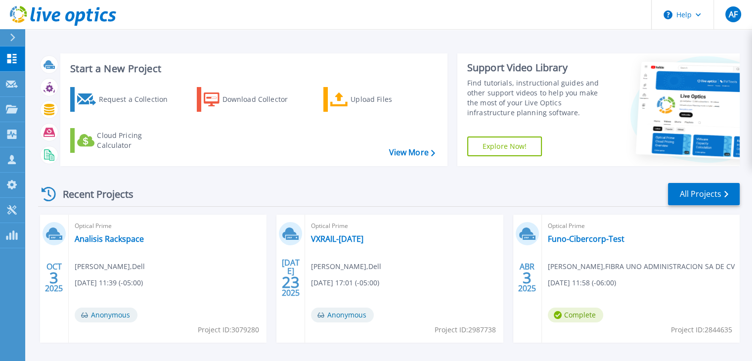
click at [434, 199] on div "Recent Projects All Projects" at bounding box center [388, 194] width 701 height 25
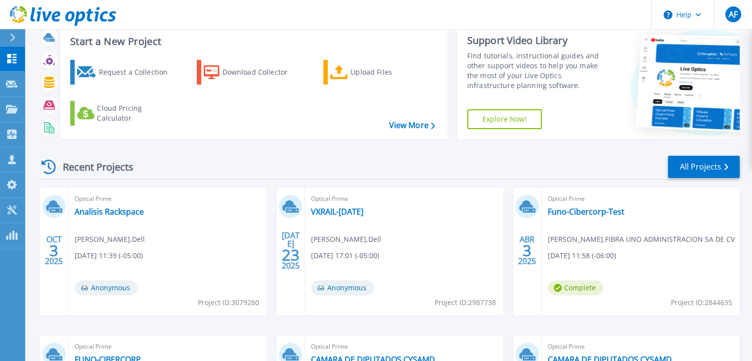
scroll to position [49, 0]
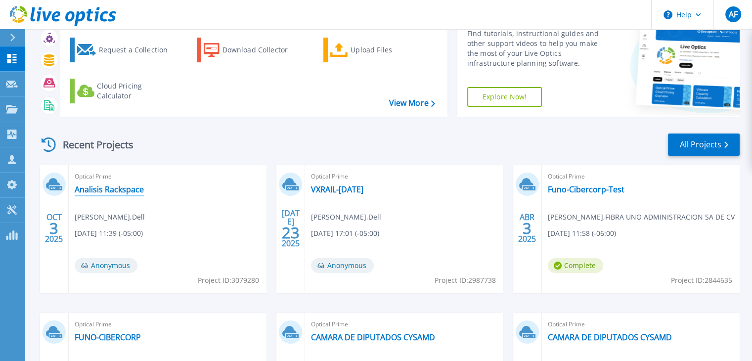
click at [111, 188] on link "Analisis Rackspace" at bounding box center [109, 189] width 69 height 10
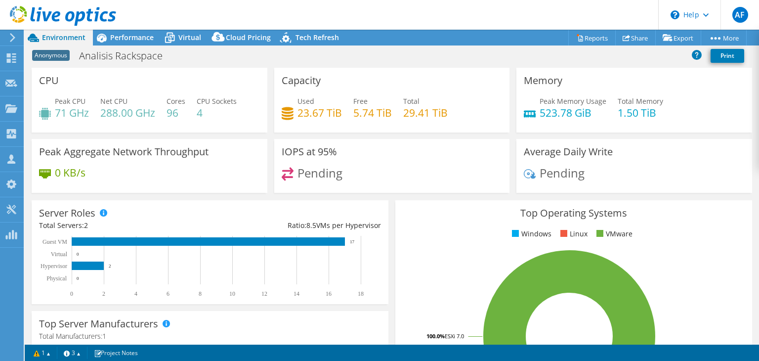
select select "USD"
drag, startPoint x: 340, startPoint y: 78, endPoint x: 292, endPoint y: 76, distance: 48.5
click at [292, 76] on div "Capacity Used 23.67 TiB Free 5.74 TiB Total 29.41 TiB" at bounding box center [392, 100] width 236 height 65
drag, startPoint x: 528, startPoint y: 80, endPoint x: 511, endPoint y: 82, distance: 17.4
click at [516, 82] on div "Memory Peak Memory Usage 523.78 GiB Total Memory 1.50 TiB" at bounding box center [634, 100] width 236 height 65
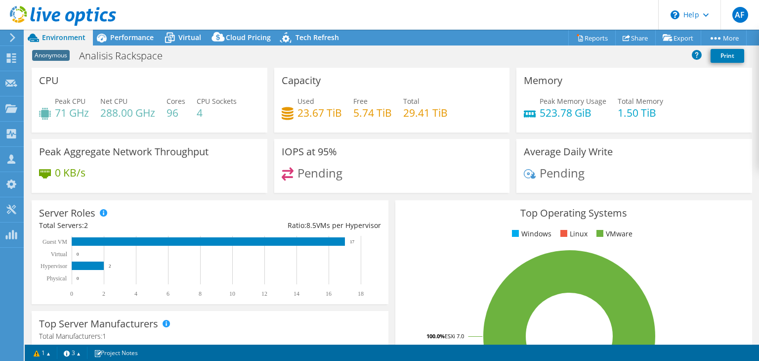
click at [10, 37] on icon at bounding box center [12, 37] width 7 height 9
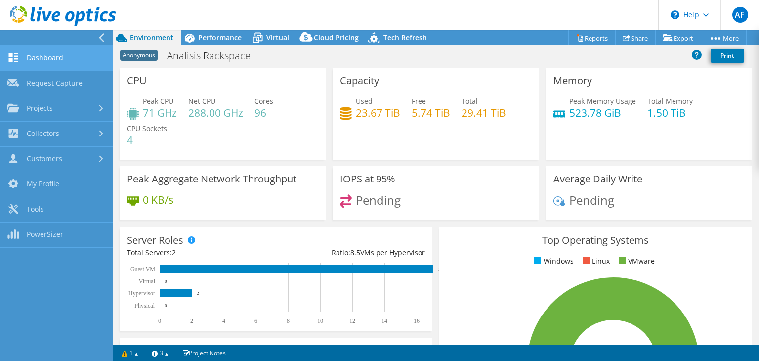
drag, startPoint x: 43, startPoint y: 55, endPoint x: 63, endPoint y: 59, distance: 20.6
click at [42, 55] on link "Dashboard" at bounding box center [56, 58] width 113 height 25
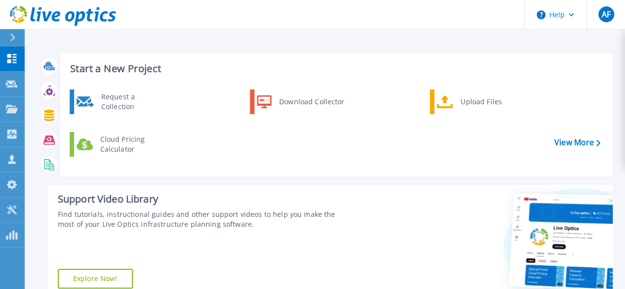
scroll to position [99, 0]
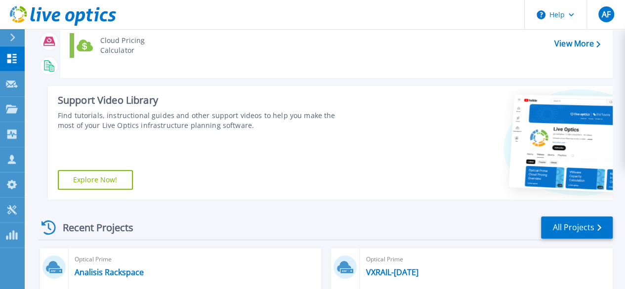
click at [8, 34] on button at bounding box center [12, 37] width 25 height 17
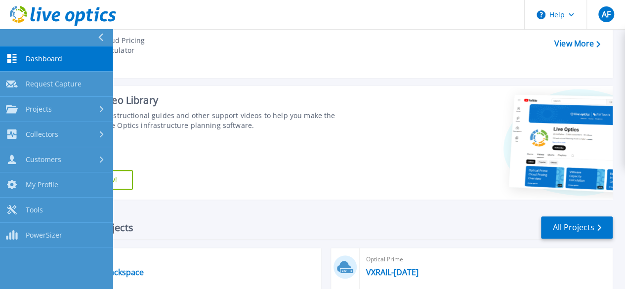
click at [62, 63] on link "Dashboard Dashboard" at bounding box center [56, 58] width 113 height 25
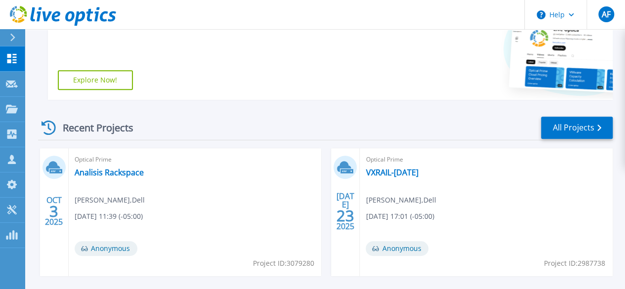
scroll to position [247, 0]
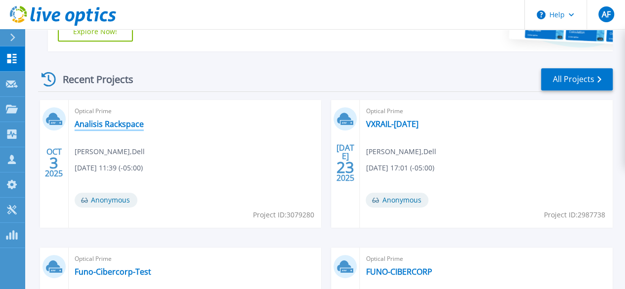
click at [107, 124] on link "Analisis Rackspace" at bounding box center [109, 124] width 69 height 10
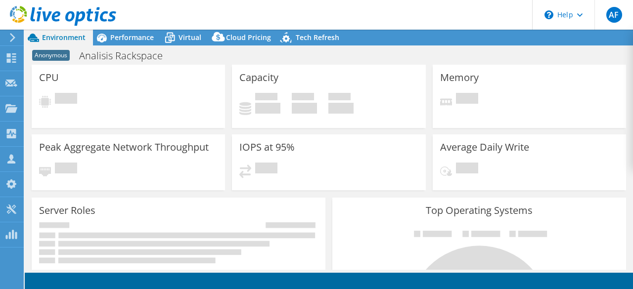
select select "USD"
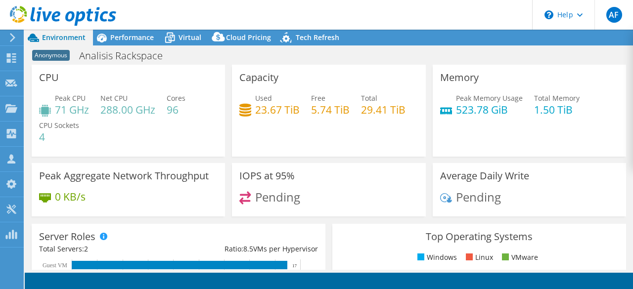
radio input "true"
radio input "false"
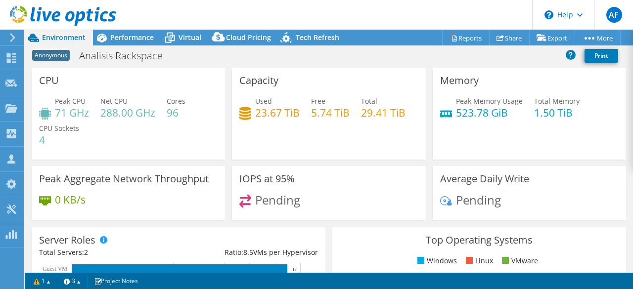
click at [293, 83] on div "Capacity Used 23.67 TiB Free 5.74 TiB Total 29.41 TiB" at bounding box center [328, 114] width 193 height 92
drag, startPoint x: 77, startPoint y: 74, endPoint x: 46, endPoint y: 77, distance: 30.3
click at [46, 77] on div "CPU Peak CPU 71 GHz Net CPU 288.00 GHz Cores 96 CPU Sockets 4" at bounding box center [128, 114] width 193 height 92
click at [481, 89] on div "Memory Peak Memory Usage 523.78 GiB Total Memory 1.50 TiB" at bounding box center [528, 114] width 193 height 92
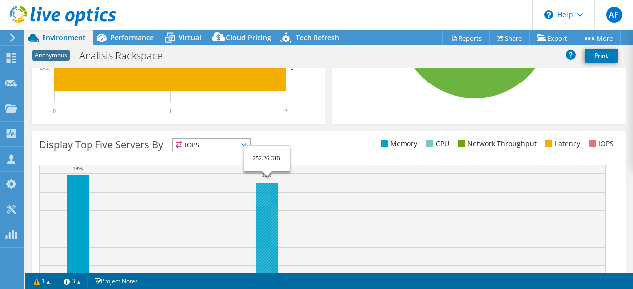
scroll to position [298, 0]
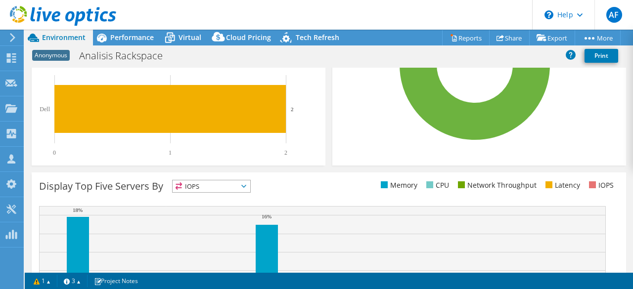
click at [11, 38] on icon at bounding box center [12, 37] width 7 height 9
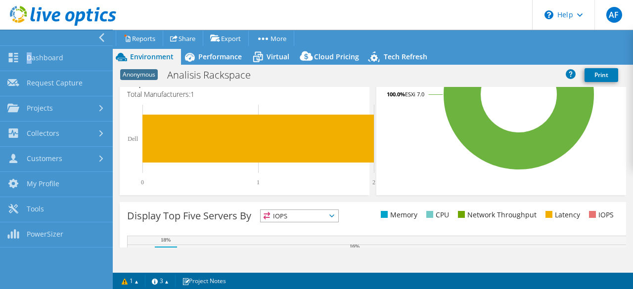
click at [11, 38] on div at bounding box center [54, 38] width 113 height 16
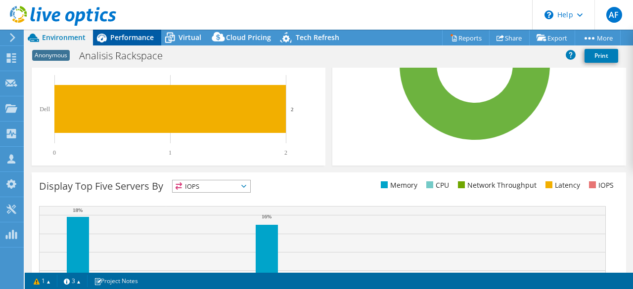
click at [137, 40] on span "Performance" at bounding box center [131, 37] width 43 height 9
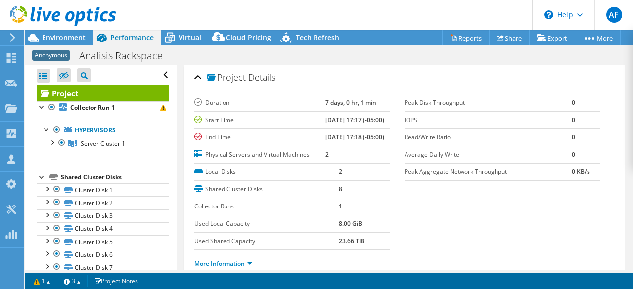
scroll to position [0, 0]
click at [82, 35] on span "Environment" at bounding box center [63, 37] width 43 height 9
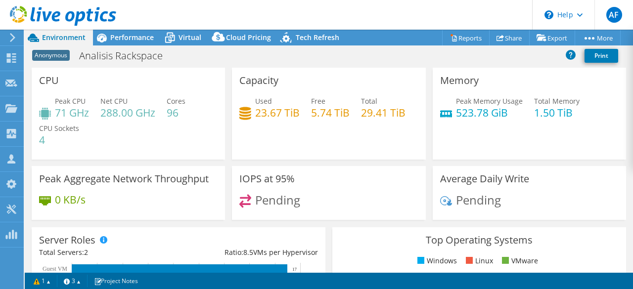
click at [433, 61] on div "Anonymous Analisis Rackspace Print" at bounding box center [329, 55] width 608 height 18
click at [335, 62] on div "Anonymous Analisis Rackspace Print" at bounding box center [329, 55] width 608 height 18
click at [452, 58] on div "Anonymous Analisis Rackspace Print" at bounding box center [329, 55] width 608 height 18
click at [383, 63] on div "Anonymous Analisis Rackspace Print" at bounding box center [329, 55] width 608 height 18
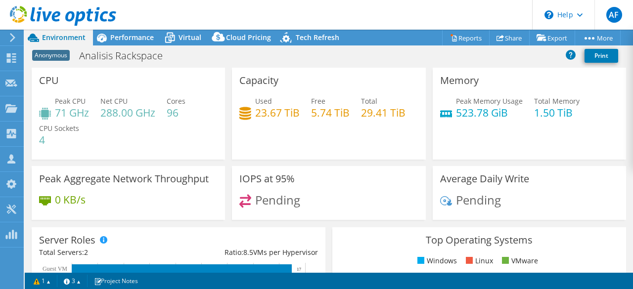
click at [431, 64] on div "Anonymous Analisis Rackspace Print" at bounding box center [329, 56] width 608 height 21
click at [433, 61] on div "Anonymous Analisis Rackspace Print" at bounding box center [329, 55] width 608 height 18
click at [313, 59] on div "Anonymous Analisis Rackspace Print" at bounding box center [329, 55] width 608 height 18
drag, startPoint x: 45, startPoint y: 142, endPoint x: 38, endPoint y: 141, distance: 8.0
click at [38, 141] on div "CPU Peak CPU 71 GHz Net CPU 288.00 GHz Cores 96 CPU Sockets 4" at bounding box center [128, 114] width 193 height 92
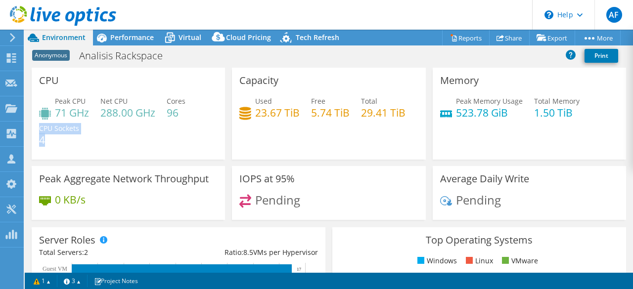
click at [53, 141] on h4 "4" at bounding box center [59, 139] width 40 height 11
drag, startPoint x: 254, startPoint y: 113, endPoint x: 284, endPoint y: 113, distance: 29.7
click at [284, 113] on h4 "23.67 TiB" at bounding box center [277, 112] width 44 height 11
click at [340, 118] on h4 "5.74 TiB" at bounding box center [330, 112] width 39 height 11
drag, startPoint x: 361, startPoint y: 110, endPoint x: 401, endPoint y: 114, distance: 40.8
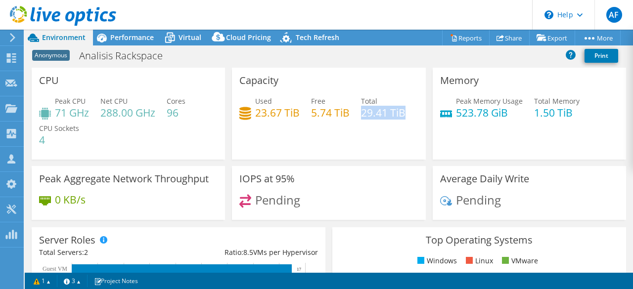
click at [401, 114] on h4 "29.41 TiB" at bounding box center [383, 112] width 44 height 11
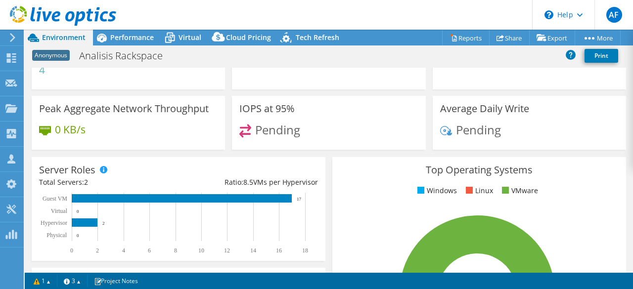
scroll to position [99, 0]
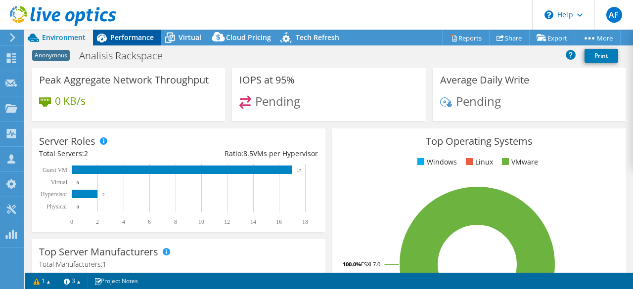
click at [134, 44] on div "Performance" at bounding box center [127, 38] width 68 height 16
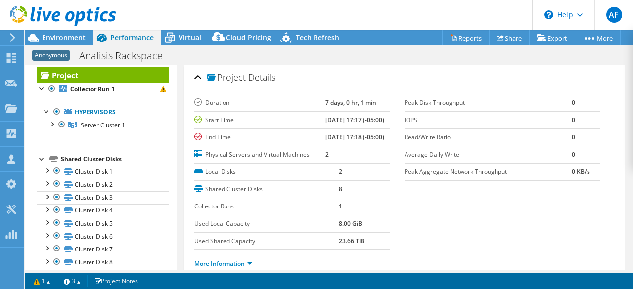
scroll to position [27, 0]
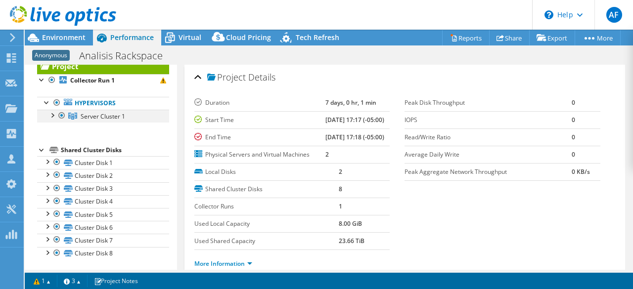
click at [48, 115] on div at bounding box center [52, 115] width 10 height 10
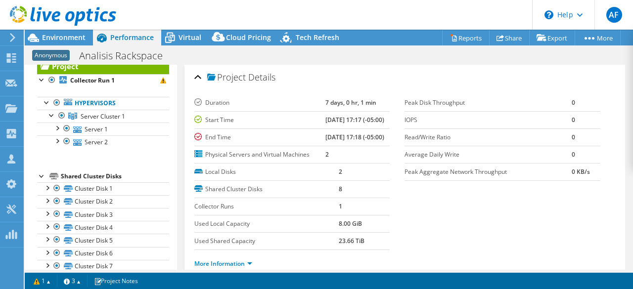
click at [332, 56] on div "Anonymous Analisis Rackspace Print" at bounding box center [329, 55] width 608 height 18
click at [338, 56] on div "Anonymous Analisis Rackspace Print" at bounding box center [329, 55] width 608 height 18
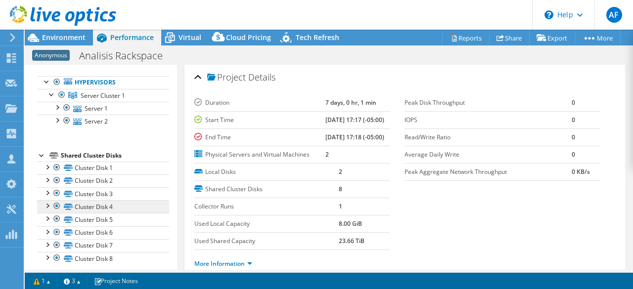
scroll to position [52, 0]
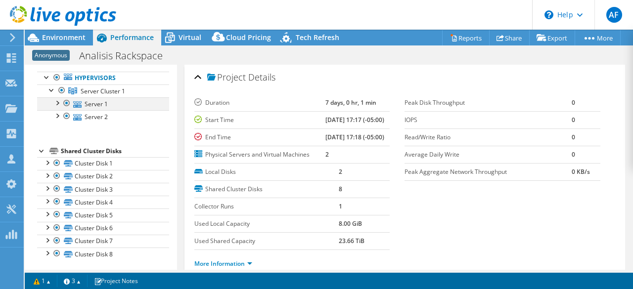
click at [58, 103] on div at bounding box center [57, 102] width 10 height 10
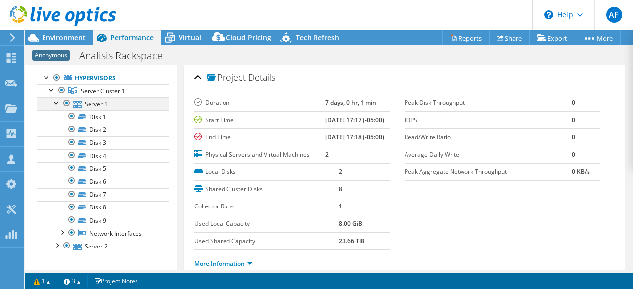
click at [60, 104] on div at bounding box center [57, 102] width 10 height 10
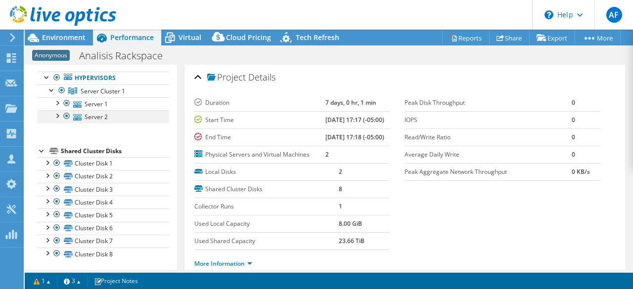
click at [55, 117] on div at bounding box center [57, 115] width 10 height 10
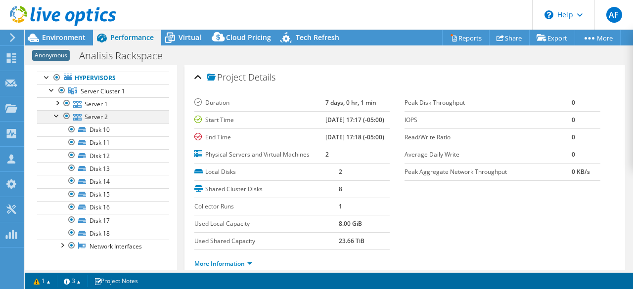
click at [56, 118] on div at bounding box center [57, 115] width 10 height 10
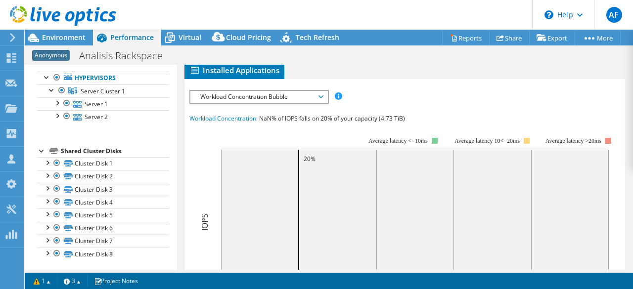
scroll to position [198, 0]
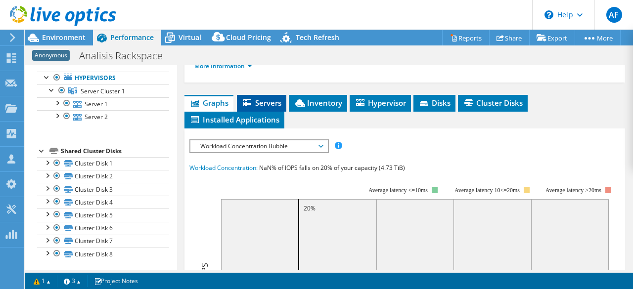
click at [266, 108] on span "Servers" at bounding box center [262, 103] width 40 height 10
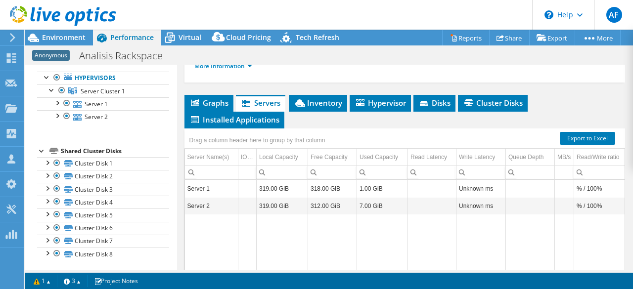
scroll to position [247, 0]
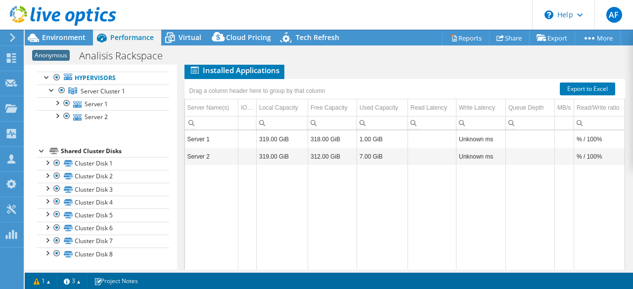
click at [207, 58] on span "Graphs" at bounding box center [208, 53] width 39 height 10
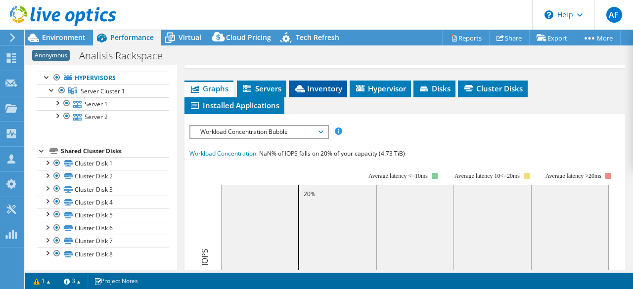
scroll to position [198, 0]
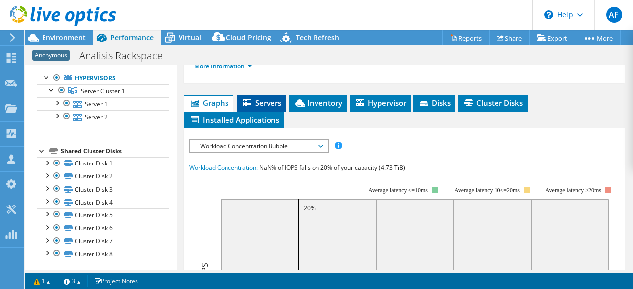
click at [275, 108] on span "Servers" at bounding box center [262, 103] width 40 height 10
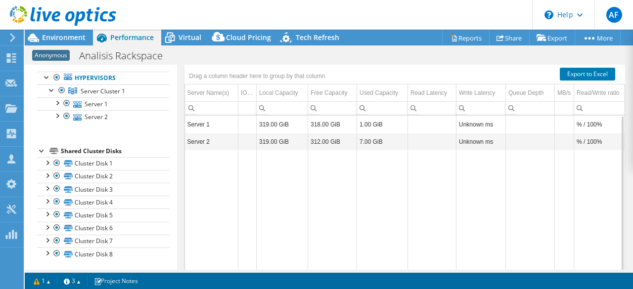
scroll to position [247, 0]
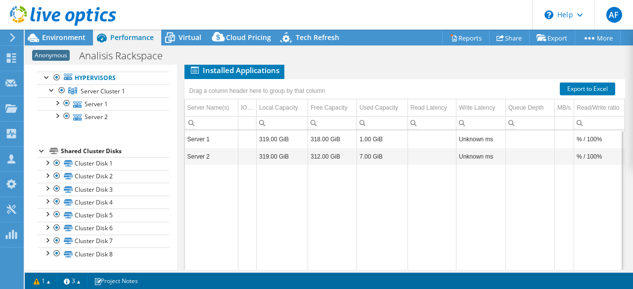
click at [322, 58] on span "Inventory" at bounding box center [318, 53] width 48 height 10
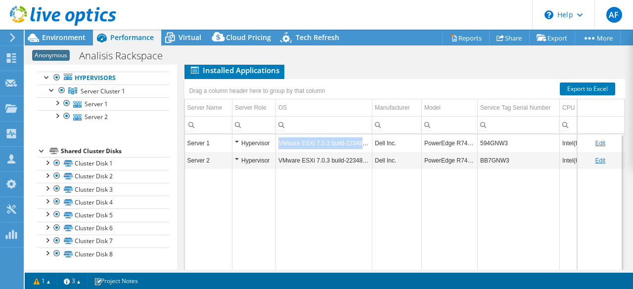
drag, startPoint x: 278, startPoint y: 173, endPoint x: 373, endPoint y: 174, distance: 94.4
click at [373, 152] on tr "Server 1 Hypervisor VMware ESXi 7.0.3 build-22348816 Dell Inc. PowerEdge R740xd…" at bounding box center [560, 142] width 750 height 17
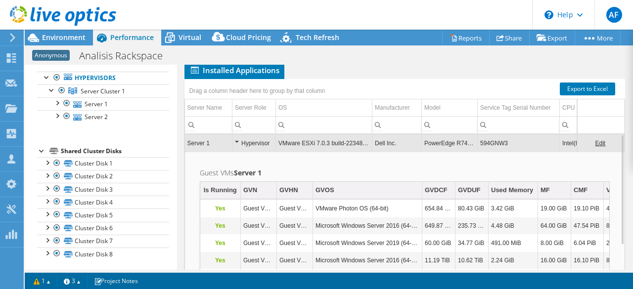
click at [475, 192] on td "Guest VMs Server 1 Is Running GVN GVHN GVOS GVDCF GVDUF Used Memory MF CMF VCPU…" at bounding box center [405, 262] width 440 height 220
click at [560, 79] on ul "Graphs Servers Inventory Hypervisor Disks Cluster Disks Installed Applications" at bounding box center [404, 62] width 441 height 34
click at [601, 79] on ul "Graphs Servers Inventory Hypervisor Disks Cluster Disks Installed Applications" at bounding box center [404, 62] width 441 height 34
drag, startPoint x: 509, startPoint y: 171, endPoint x: 477, endPoint y: 173, distance: 32.2
click at [477, 152] on td "594GNW3" at bounding box center [518, 142] width 82 height 17
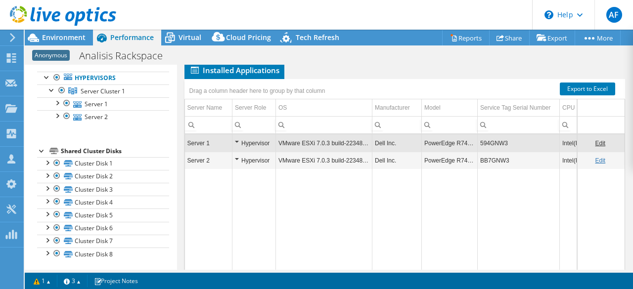
click at [506, 169] on td "BB7GNW3" at bounding box center [518, 160] width 82 height 17
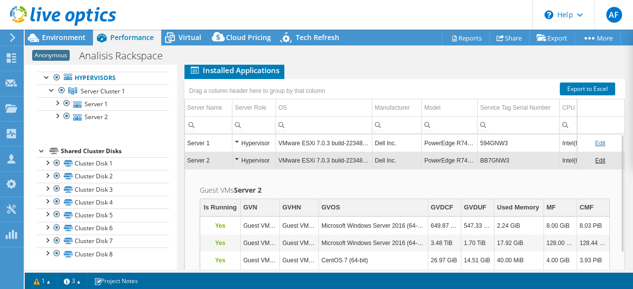
click at [412, 152] on td "Dell Inc." at bounding box center [396, 142] width 49 height 17
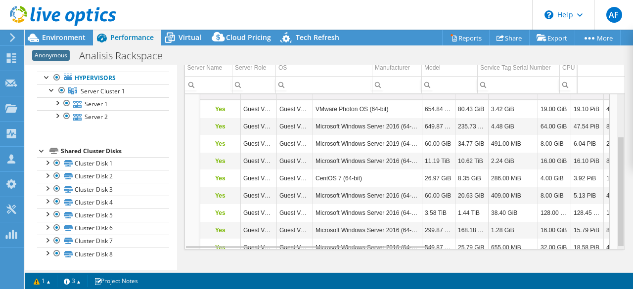
scroll to position [316, 0]
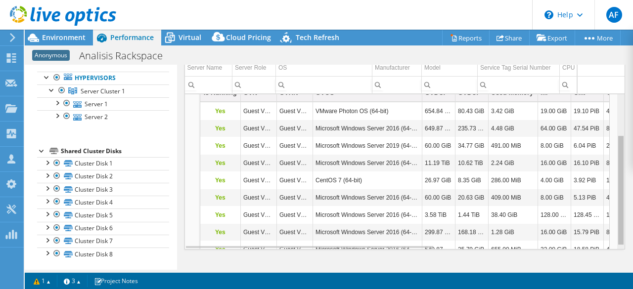
drag, startPoint x: 615, startPoint y: 147, endPoint x: 611, endPoint y: 122, distance: 26.0
click at [611, 122] on body "AF Channel Partner Alondra [PERSON_NAME] [PERSON_NAME][EMAIL_ADDRESS][DOMAIN_NA…" at bounding box center [316, 144] width 633 height 289
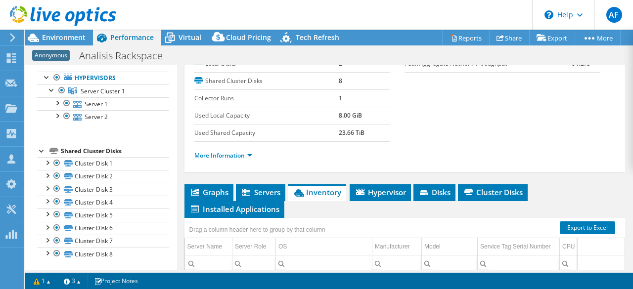
scroll to position [148, 0]
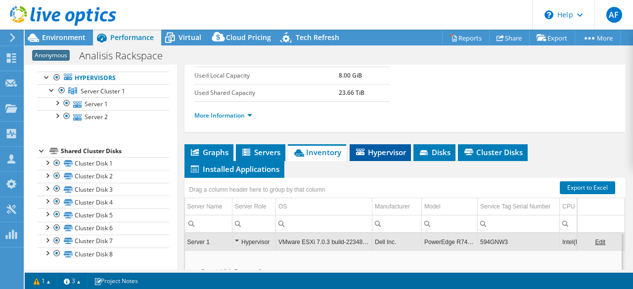
click at [383, 157] on span "Hypervisor" at bounding box center [379, 152] width 51 height 10
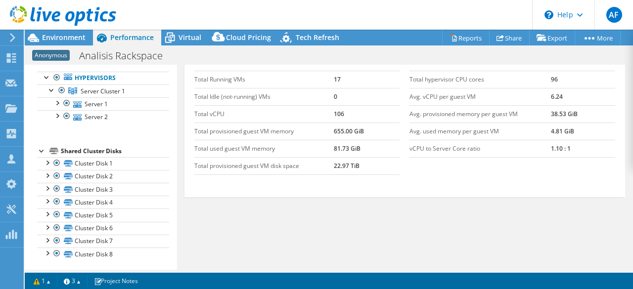
scroll to position [247, 0]
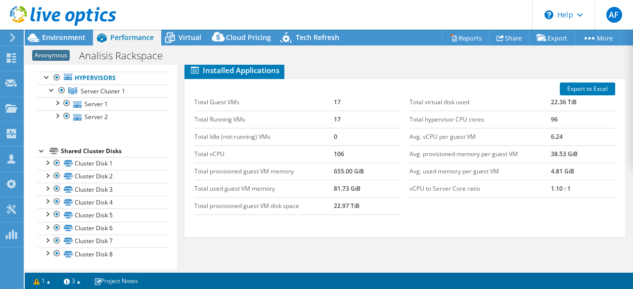
click at [439, 58] on span "Disks" at bounding box center [434, 53] width 32 height 10
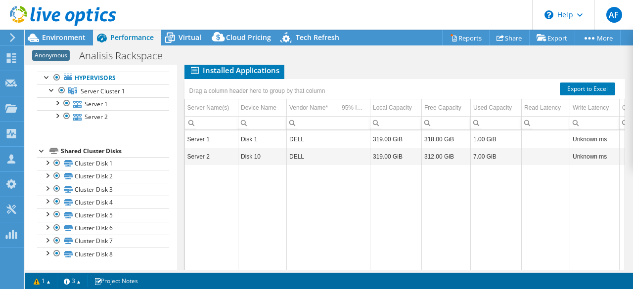
click at [498, 58] on span "Cluster Disks" at bounding box center [493, 53] width 60 height 10
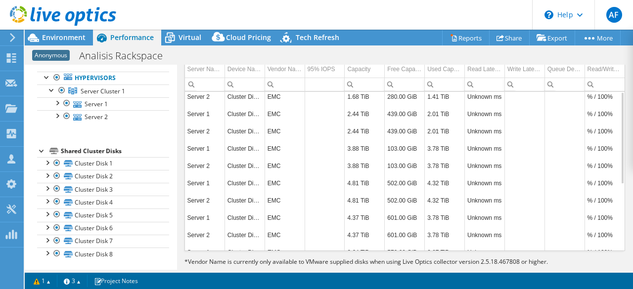
scroll to position [236, 0]
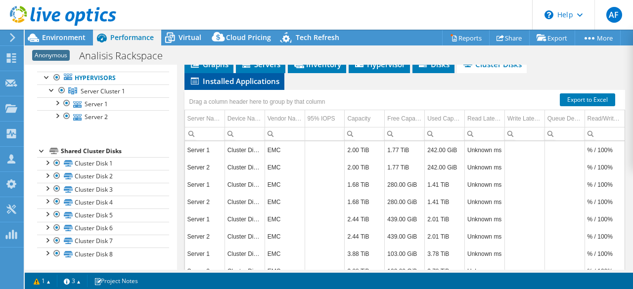
click at [233, 86] on span "Installed Applications" at bounding box center [234, 81] width 90 height 10
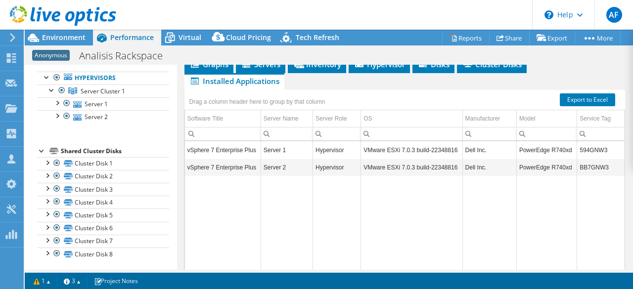
click at [313, 159] on td "Hypervisor" at bounding box center [337, 149] width 48 height 17
click at [495, 159] on td "Dell Inc." at bounding box center [489, 149] width 54 height 17
click at [555, 159] on td "PowerEdge R740xd" at bounding box center [546, 149] width 60 height 17
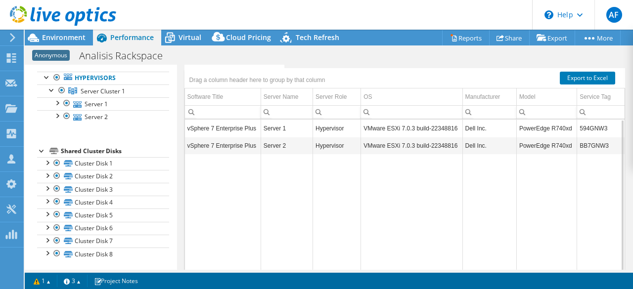
scroll to position [267, 0]
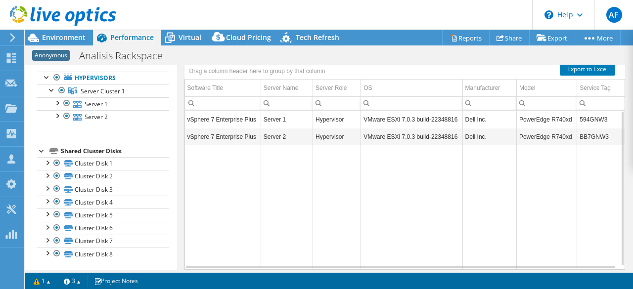
click at [223, 128] on td "vSphere 7 Enterprise Plus" at bounding box center [223, 119] width 76 height 17
click at [276, 128] on td "Server 1" at bounding box center [286, 119] width 52 height 17
click at [402, 145] on td "VMware ESXi 7.0.3 build-22348816" at bounding box center [411, 136] width 101 height 17
drag, startPoint x: 193, startPoint y: 150, endPoint x: 234, endPoint y: 149, distance: 41.5
click at [234, 128] on td "vSphere 7 Enterprise Plus" at bounding box center [223, 119] width 76 height 17
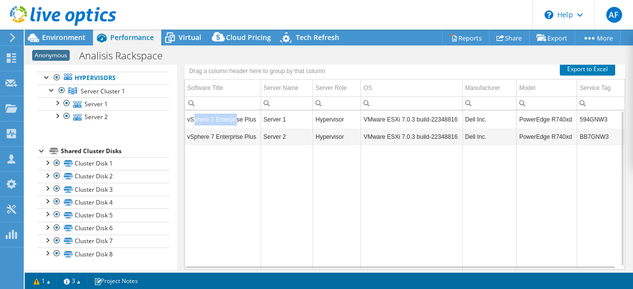
click at [237, 128] on td "vSphere 7 Enterprise Plus" at bounding box center [223, 119] width 76 height 17
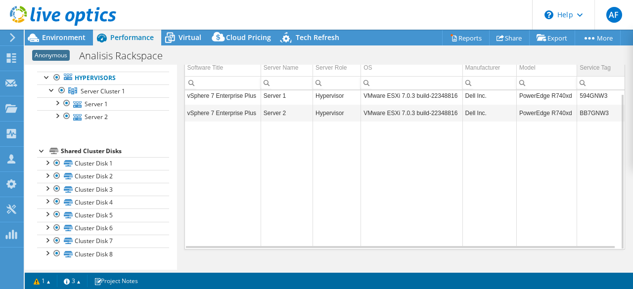
scroll to position [217, 0]
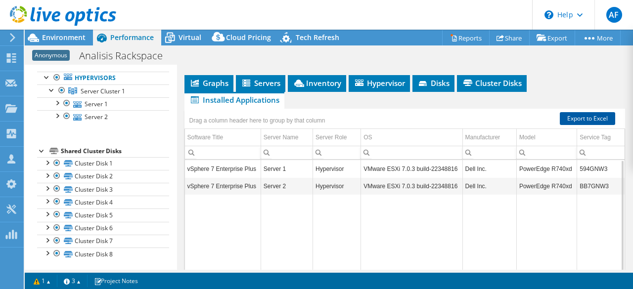
click at [578, 125] on link "Export to Excel" at bounding box center [586, 118] width 55 height 13
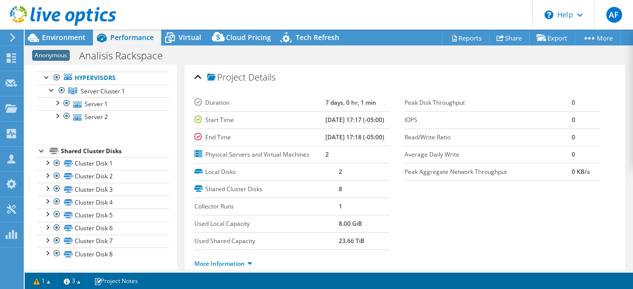
click at [384, 53] on div "Anonymous Analisis Rackspace Print" at bounding box center [329, 55] width 608 height 18
click at [60, 115] on div at bounding box center [57, 115] width 10 height 10
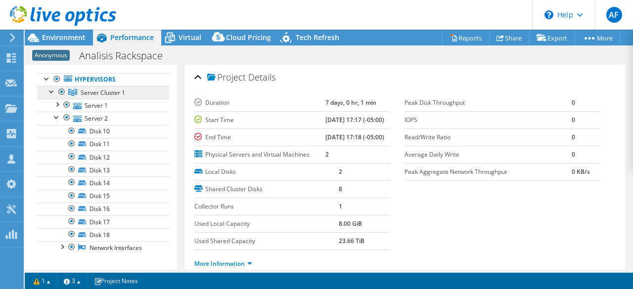
scroll to position [3, 0]
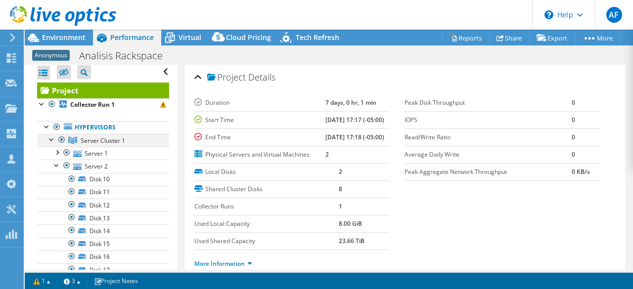
click at [50, 139] on div at bounding box center [52, 139] width 10 height 10
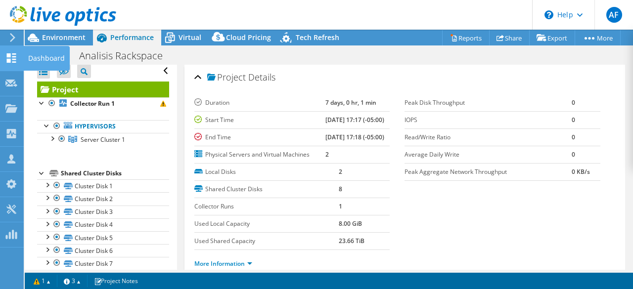
scroll to position [0, 0]
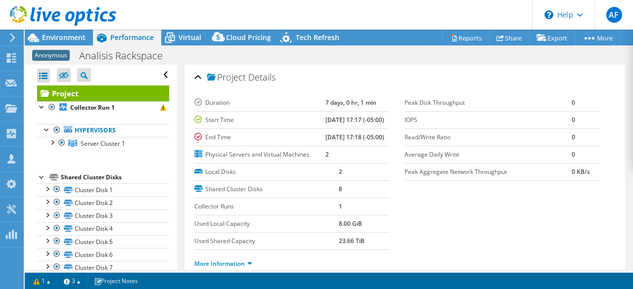
click at [7, 41] on div at bounding box center [10, 37] width 11 height 9
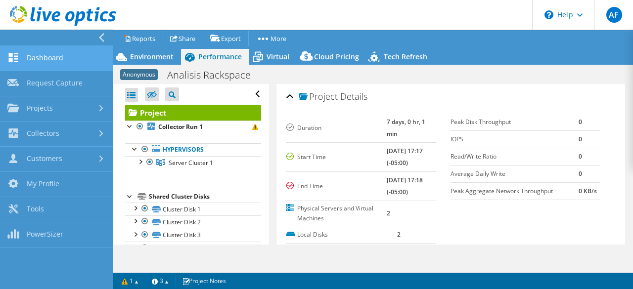
click at [63, 58] on link "Dashboard" at bounding box center [56, 58] width 113 height 25
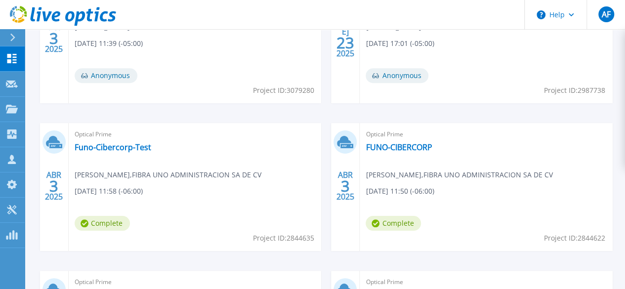
scroll to position [390, 0]
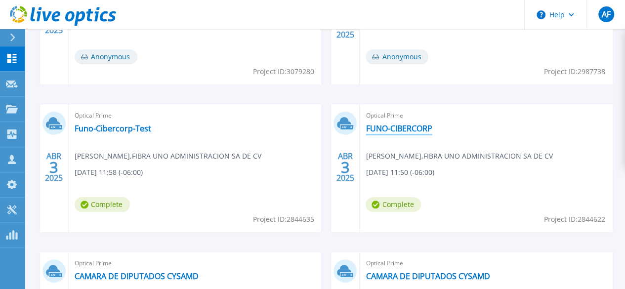
click at [366, 127] on link "FUNO-CIBERCORP" at bounding box center [399, 129] width 66 height 10
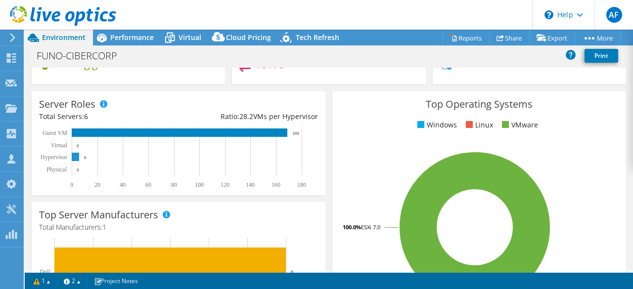
scroll to position [148, 0]
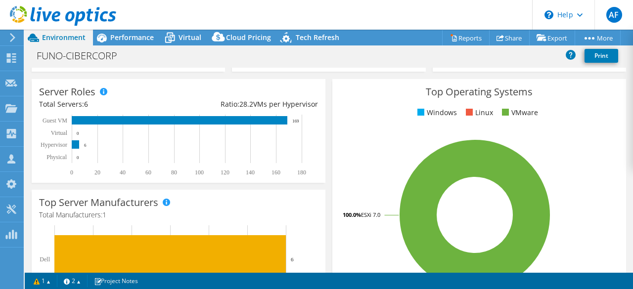
click at [12, 38] on icon at bounding box center [12, 37] width 7 height 9
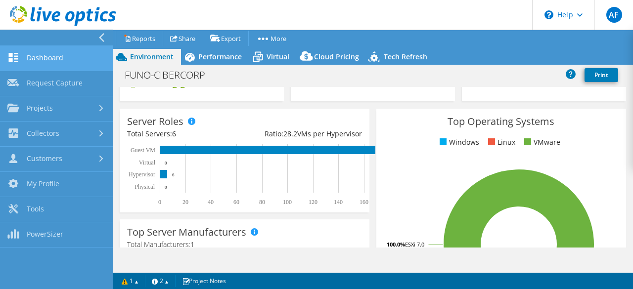
click at [55, 54] on link "Dashboard" at bounding box center [56, 58] width 113 height 25
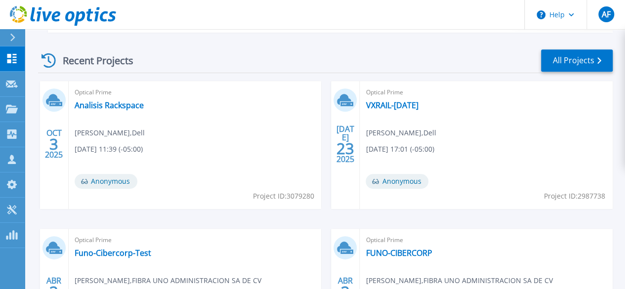
scroll to position [193, 0]
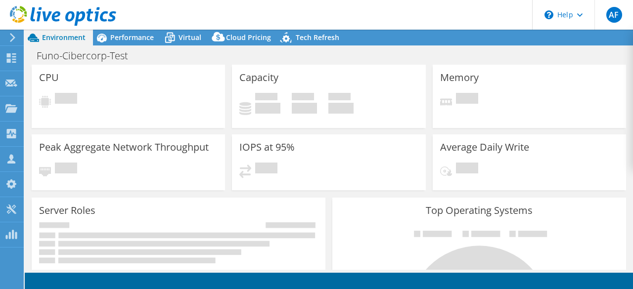
select select "USD"
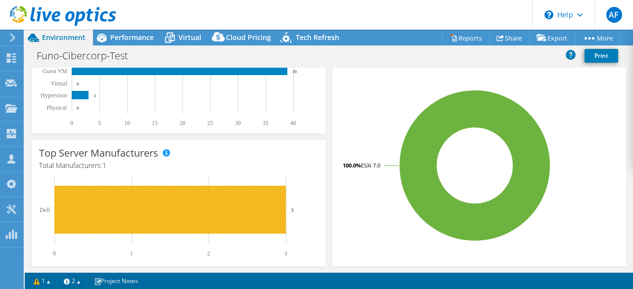
scroll to position [99, 0]
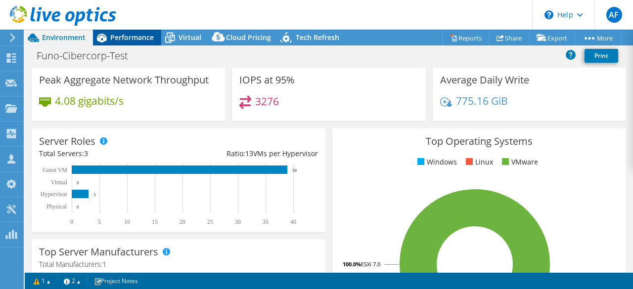
click at [117, 33] on span "Performance" at bounding box center [131, 37] width 43 height 9
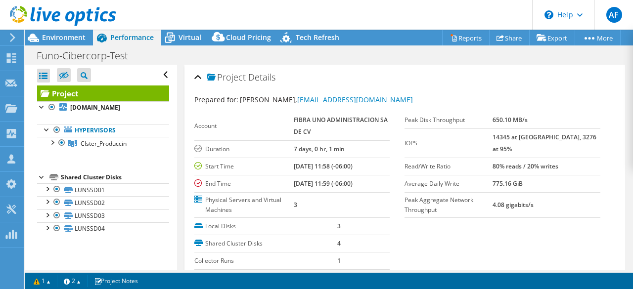
scroll to position [0, 0]
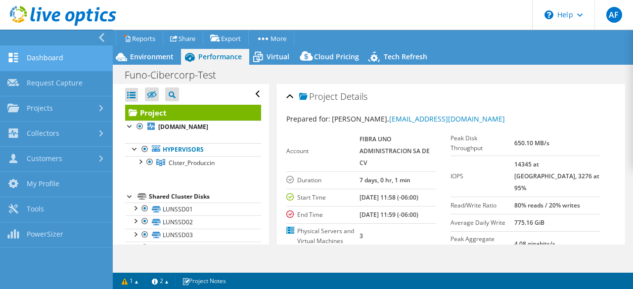
click at [71, 55] on link "Dashboard" at bounding box center [56, 58] width 113 height 25
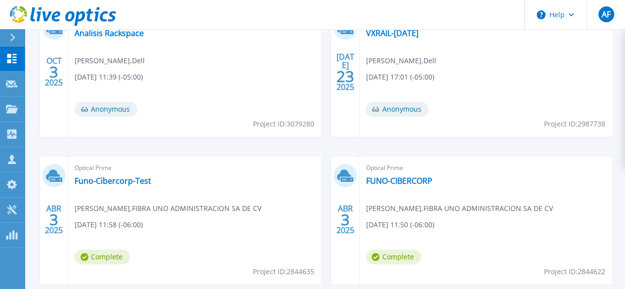
scroll to position [341, 0]
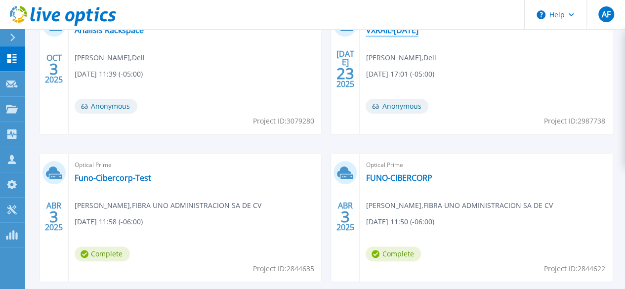
click at [366, 32] on link "VXRAIL-[DATE]" at bounding box center [392, 30] width 52 height 10
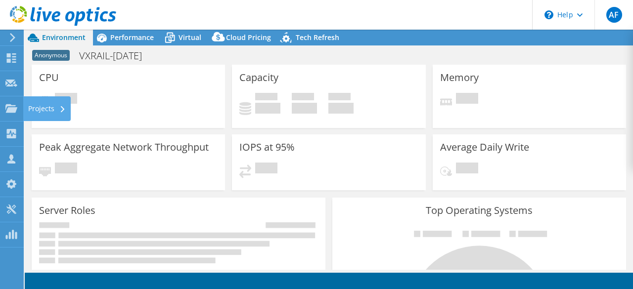
select select "USD"
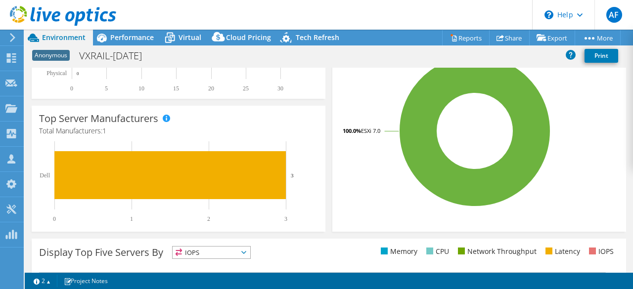
scroll to position [198, 0]
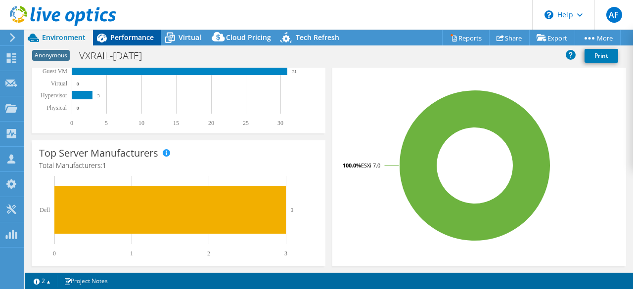
click at [137, 38] on span "Performance" at bounding box center [131, 37] width 43 height 9
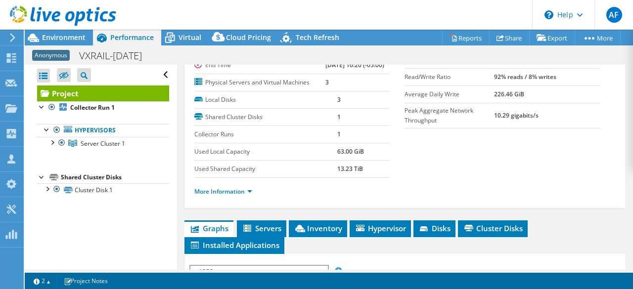
scroll to position [99, 0]
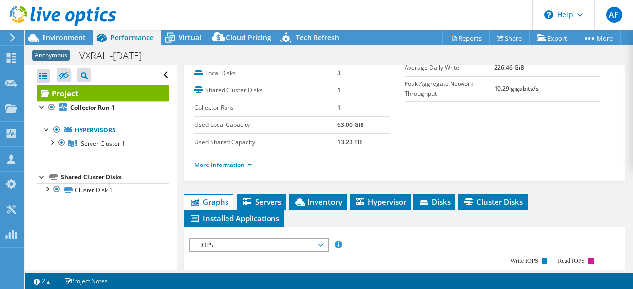
click at [74, 30] on div at bounding box center [58, 16] width 116 height 33
click at [73, 36] on span "Environment" at bounding box center [63, 37] width 43 height 9
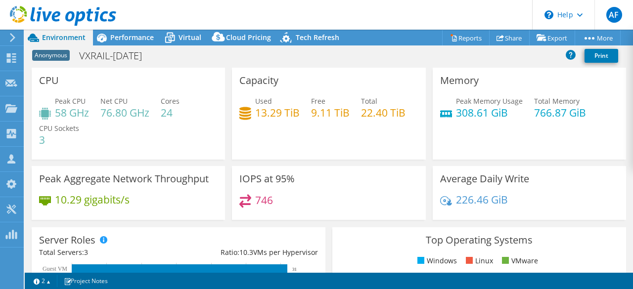
scroll to position [0, 0]
click at [462, 55] on div "Anonymous VXRAIL-09JUL2025 Print" at bounding box center [329, 55] width 608 height 18
click at [452, 55] on div "Anonymous VXRAIL-[DATE] Print" at bounding box center [329, 55] width 608 height 18
click at [461, 43] on link "Reports" at bounding box center [465, 37] width 47 height 15
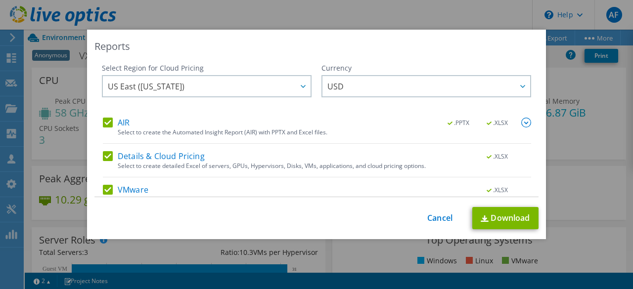
click at [438, 227] on div "This process may take a while, please wait... Cancel Download" at bounding box center [316, 218] width 444 height 22
click at [439, 215] on link "Cancel" at bounding box center [439, 217] width 25 height 9
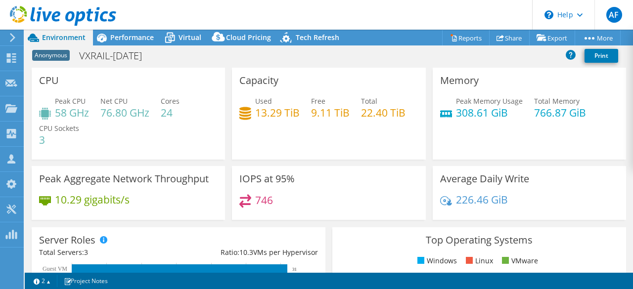
click at [355, 57] on div "Anonymous VXRAIL-09JUL2025 Print" at bounding box center [329, 55] width 608 height 18
click at [400, 52] on div "Anonymous VXRAIL-09JUL2025 Print" at bounding box center [329, 55] width 608 height 18
drag, startPoint x: 510, startPoint y: 18, endPoint x: 425, endPoint y: 19, distance: 85.0
click at [425, 19] on header "AF Channel Partner Alondra Francisco alondra.francisco@xweb.com.mx Xweb My Prof…" at bounding box center [316, 15] width 633 height 30
click at [409, 18] on header "AF Channel Partner Alondra Francisco alondra.francisco@xweb.com.mx Xweb My Prof…" at bounding box center [316, 15] width 633 height 30
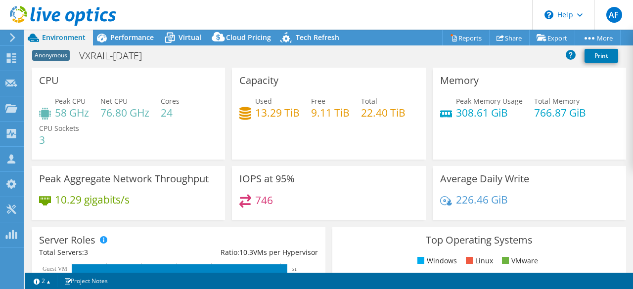
drag, startPoint x: 172, startPoint y: 17, endPoint x: 464, endPoint y: 67, distance: 295.7
click at [464, 69] on div "AF Channel Partner Alondra Francisco alondra.francisco@xweb.com.mx Xweb My Prof…" at bounding box center [316, 144] width 633 height 289
click at [464, 59] on div "Anonymous VXRAIL-09JUL2025 Print" at bounding box center [329, 55] width 608 height 18
click at [455, 44] on link "Reports" at bounding box center [465, 37] width 47 height 15
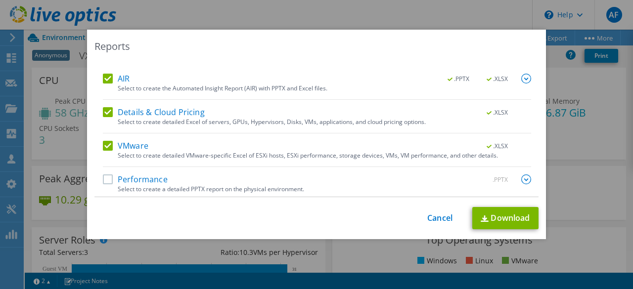
scroll to position [46, 0]
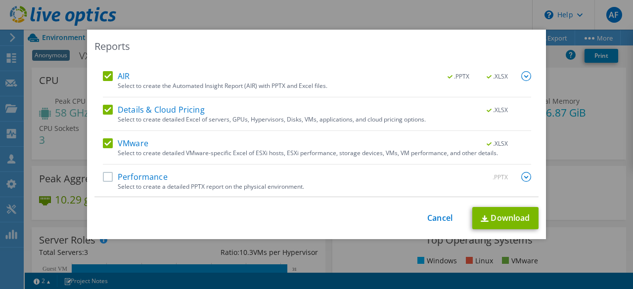
click at [106, 176] on label "Performance" at bounding box center [135, 177] width 65 height 10
click at [0, 0] on input "Performance" at bounding box center [0, 0] width 0 height 0
click at [499, 216] on link "Download" at bounding box center [505, 218] width 66 height 22
click at [427, 219] on link "Cancel" at bounding box center [439, 217] width 25 height 9
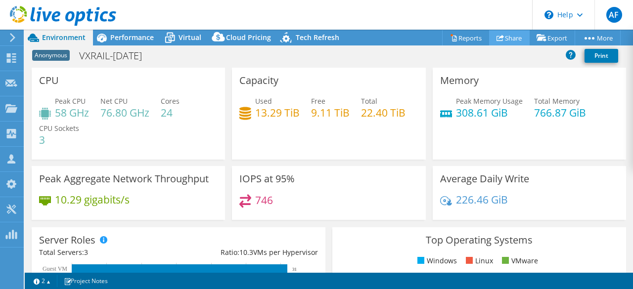
click at [509, 41] on link "Share" at bounding box center [509, 37] width 41 height 15
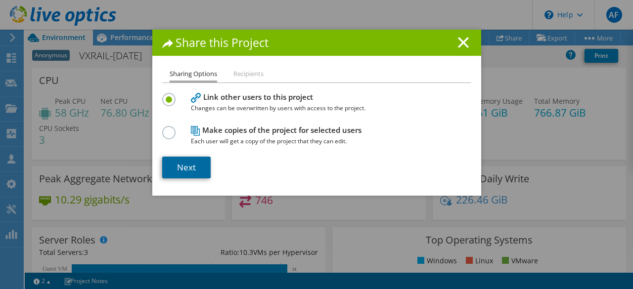
click at [195, 169] on link "Next" at bounding box center [186, 168] width 48 height 22
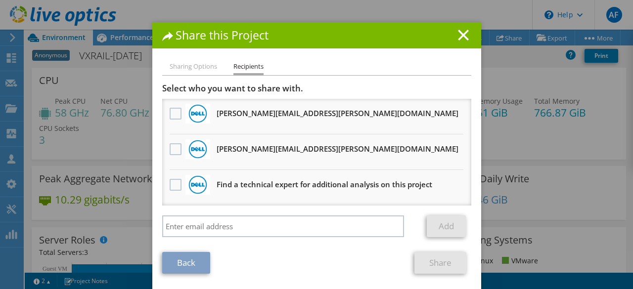
scroll to position [9, 0]
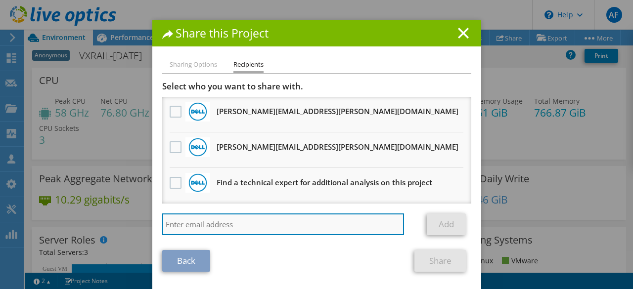
click at [217, 213] on input "search" at bounding box center [283, 224] width 242 height 22
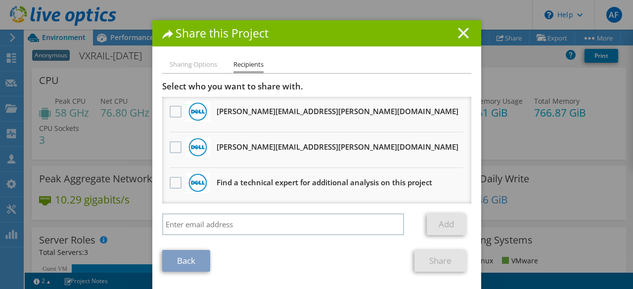
click at [460, 31] on line at bounding box center [463, 33] width 10 height 10
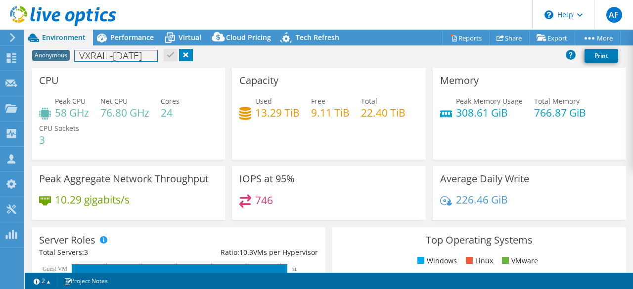
drag, startPoint x: 76, startPoint y: 55, endPoint x: 164, endPoint y: 57, distance: 87.5
click at [157, 57] on h1 "VXRAIL-[DATE]" at bounding box center [116, 55] width 83 height 11
click at [262, 55] on div "Anonymous VXRAIL-09JUL2025 Print" at bounding box center [329, 55] width 608 height 18
click at [415, 52] on div "Anonymous VXRAIL-09JUL2025 Print" at bounding box center [329, 55] width 608 height 18
click at [426, 57] on div "Anonymous VXRAIL-09JUL2025 Print" at bounding box center [329, 55] width 608 height 18
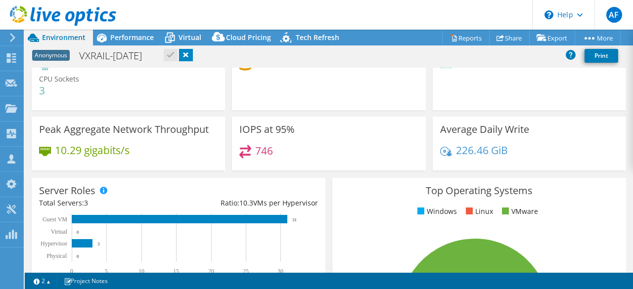
scroll to position [0, 0]
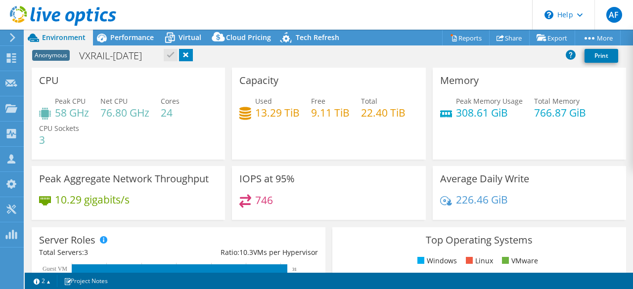
click at [464, 62] on div "Anonymous VXRAIL-09JUL2025 Print" at bounding box center [329, 55] width 608 height 18
click at [450, 55] on div "Anonymous VXRAIL-09JUL2025 Print" at bounding box center [329, 55] width 608 height 18
click at [429, 60] on div "Anonymous VXRAIL-09JUL2025 Print" at bounding box center [329, 55] width 608 height 18
click at [388, 59] on div "Anonymous VXRAIL-09JUL2025 Print" at bounding box center [329, 55] width 608 height 18
click at [7, 38] on div at bounding box center [10, 37] width 11 height 9
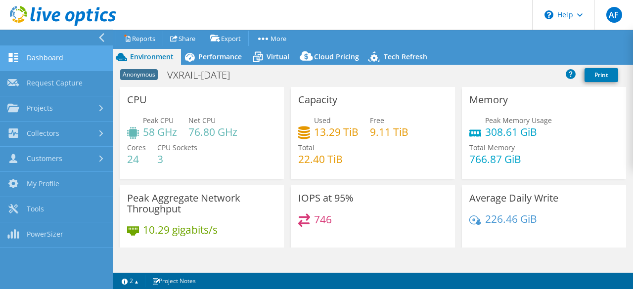
click at [23, 56] on link "Dashboard" at bounding box center [56, 58] width 113 height 25
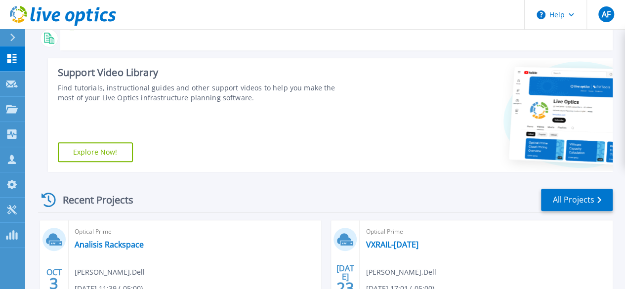
scroll to position [198, 0]
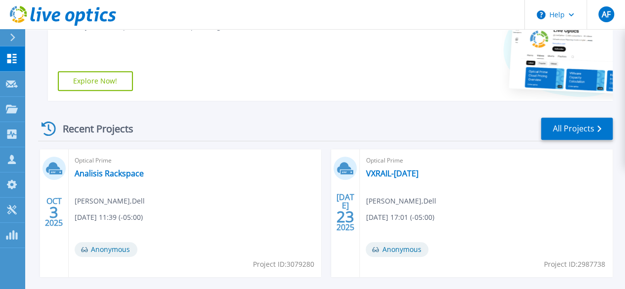
click at [13, 36] on icon at bounding box center [12, 38] width 5 height 8
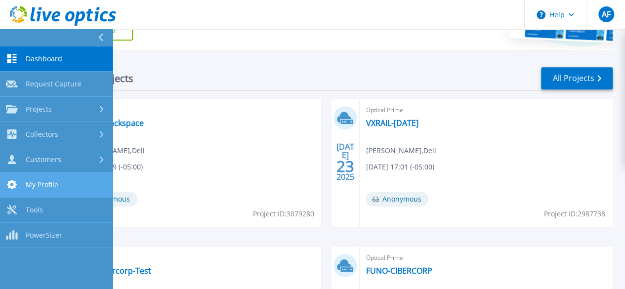
scroll to position [297, 0]
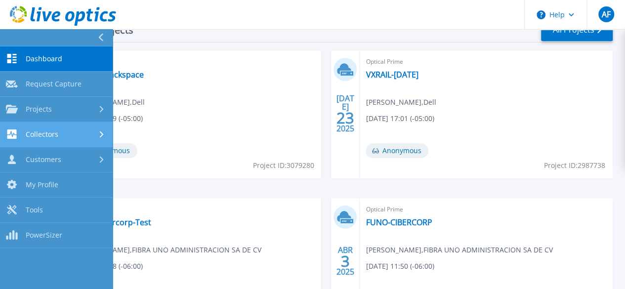
click at [100, 130] on div "Collectors" at bounding box center [56, 133] width 101 height 9
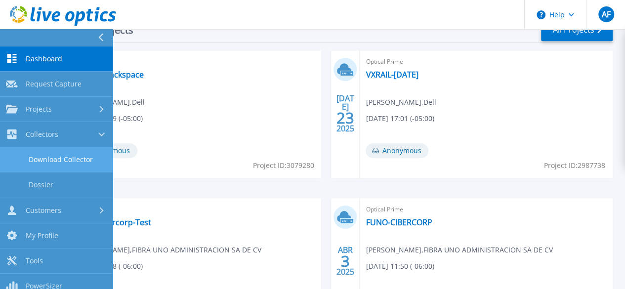
click at [74, 156] on link "Download Collector" at bounding box center [56, 159] width 113 height 25
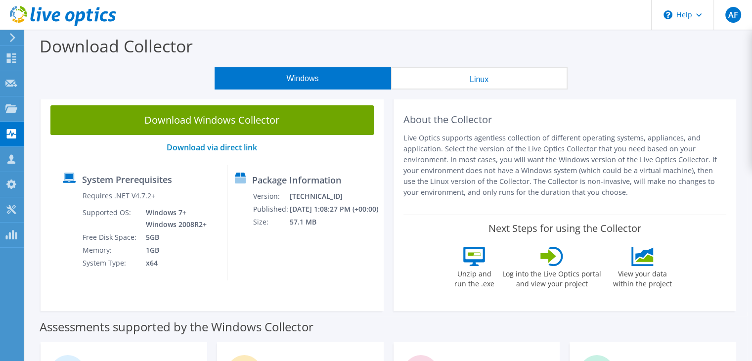
click at [479, 50] on div "Download Collector" at bounding box center [388, 49] width 717 height 38
click at [351, 31] on div "Download Collector" at bounding box center [388, 49] width 717 height 38
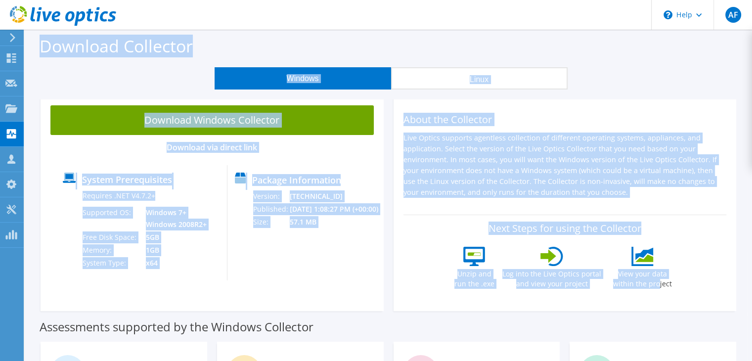
drag, startPoint x: 37, startPoint y: 43, endPoint x: 648, endPoint y: 297, distance: 662.7
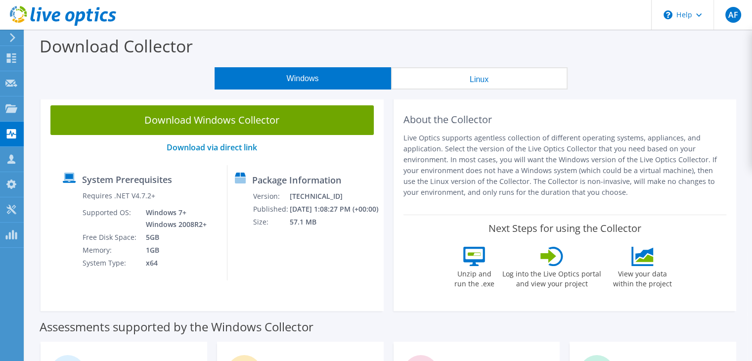
click at [625, 289] on div "About the Collector Live Optics supports agentless collection of different oper…" at bounding box center [564, 202] width 343 height 215
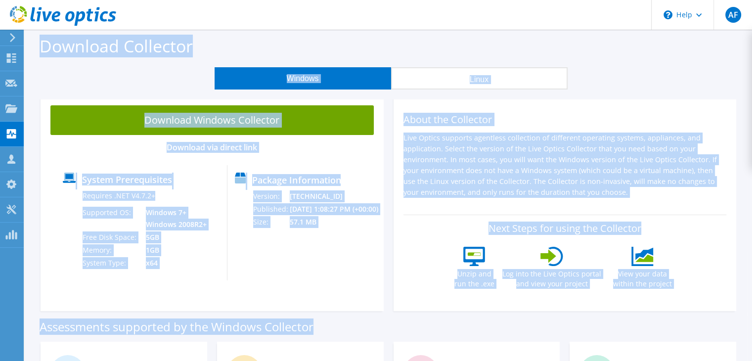
drag, startPoint x: 34, startPoint y: 39, endPoint x: 589, endPoint y: 321, distance: 622.2
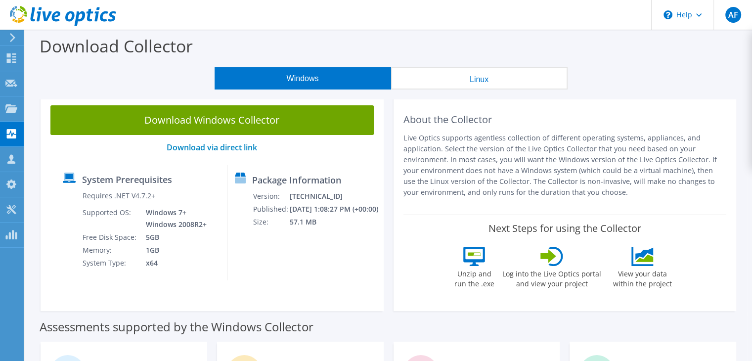
click at [592, 289] on div "Assessments supported by the Windows Collector" at bounding box center [388, 324] width 697 height 25
click at [10, 214] on div at bounding box center [11, 210] width 12 height 11
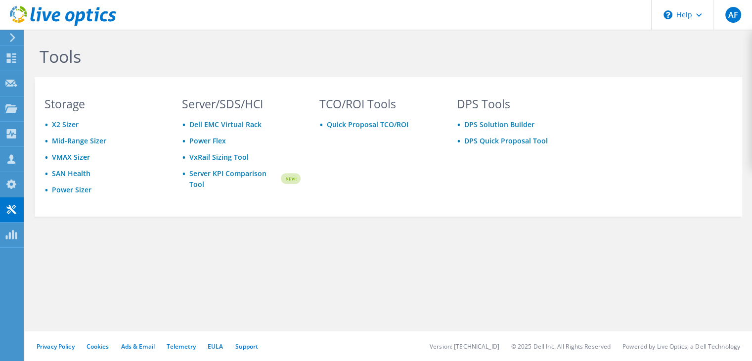
click at [323, 49] on h1 "Tools" at bounding box center [373, 56] width 667 height 21
drag, startPoint x: 35, startPoint y: 56, endPoint x: 97, endPoint y: 64, distance: 63.3
click at [97, 64] on div "Tools" at bounding box center [376, 53] width 692 height 47
click at [96, 71] on div "Tools" at bounding box center [376, 53] width 692 height 47
click at [79, 104] on h3 "Storage" at bounding box center [103, 103] width 119 height 11
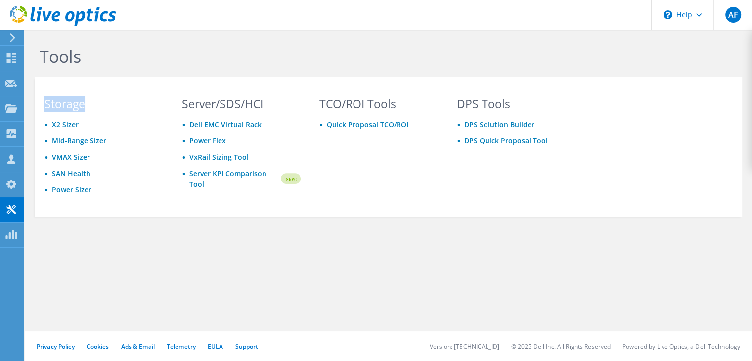
drag, startPoint x: 88, startPoint y: 104, endPoint x: 47, endPoint y: 104, distance: 41.0
click at [47, 104] on h3 "Storage" at bounding box center [103, 103] width 119 height 11
click at [184, 109] on h3 "Server/SDS/HCI" at bounding box center [241, 103] width 119 height 11
drag, startPoint x: 182, startPoint y: 107, endPoint x: 255, endPoint y: 100, distance: 73.0
click at [254, 101] on h3 "Server/SDS/HCI" at bounding box center [241, 103] width 119 height 11
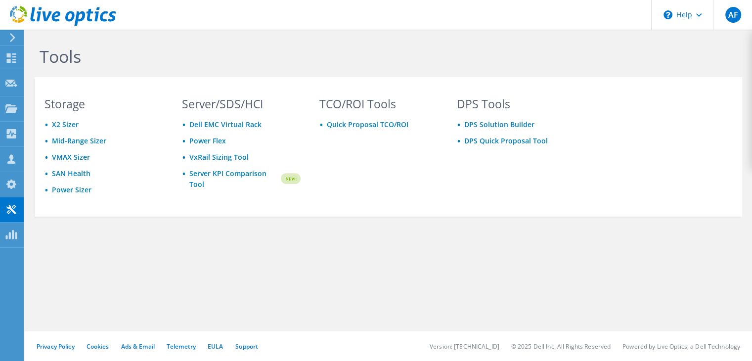
click at [338, 103] on h3 "TCO/ROI Tools" at bounding box center [378, 103] width 119 height 11
click at [83, 190] on link "Power Sizer" at bounding box center [72, 189] width 40 height 9
click at [14, 60] on icon at bounding box center [11, 57] width 12 height 9
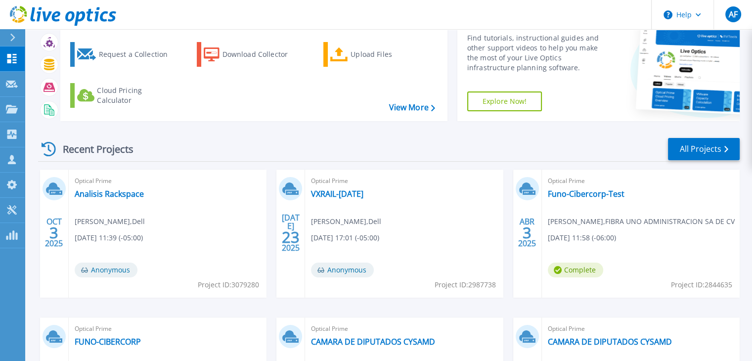
scroll to position [49, 0]
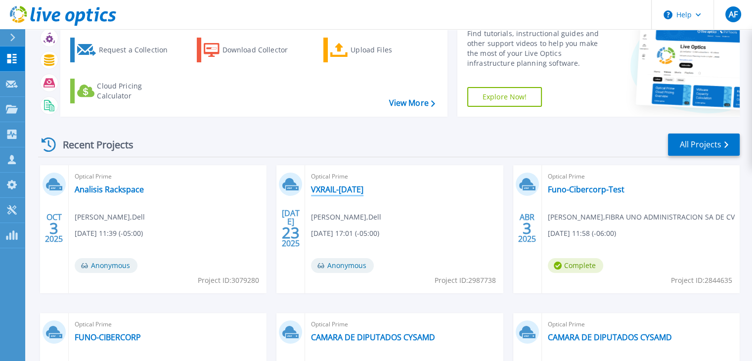
click at [357, 184] on link "VXRAIL-[DATE]" at bounding box center [337, 189] width 52 height 10
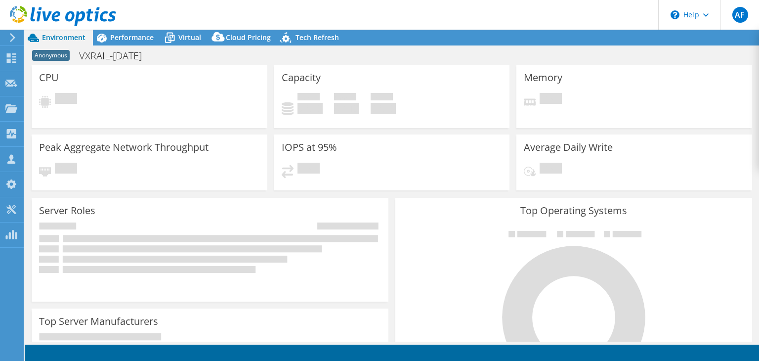
select select "USD"
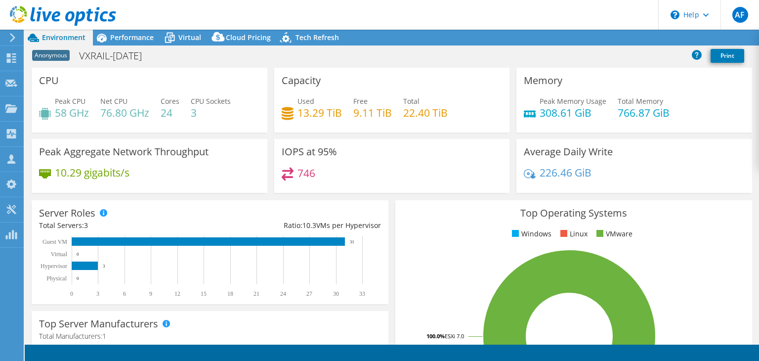
click at [266, 54] on div "Anonymous VXRAIL-[DATE] Print" at bounding box center [392, 55] width 734 height 18
drag, startPoint x: 195, startPoint y: 114, endPoint x: 182, endPoint y: 113, distance: 12.9
click at [182, 113] on div "Peak CPU 58 GHz Net CPU 76.80 GHz Cores 24 CPU Sockets 3" at bounding box center [149, 112] width 221 height 32
click at [196, 123] on div "Peak CPU 58 GHz Net CPU 76.80 GHz Cores 24 CPU Sockets 3" at bounding box center [149, 112] width 221 height 32
drag, startPoint x: 199, startPoint y: 114, endPoint x: 189, endPoint y: 114, distance: 9.9
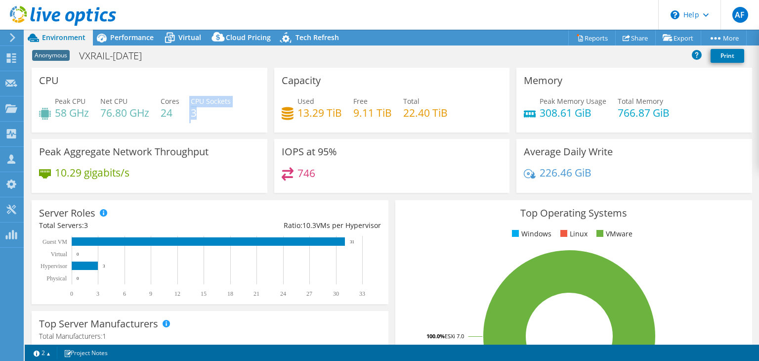
click at [189, 114] on div "Peak CPU 58 GHz Net CPU 76.80 GHz Cores 24 CPU Sockets 3" at bounding box center [149, 112] width 221 height 32
drag, startPoint x: 172, startPoint y: 114, endPoint x: 163, endPoint y: 114, distance: 9.4
click at [163, 114] on h4 "24" at bounding box center [170, 112] width 19 height 11
click at [414, 115] on h4 "22.40 TiB" at bounding box center [425, 112] width 44 height 11
click at [14, 210] on icon at bounding box center [11, 209] width 12 height 9
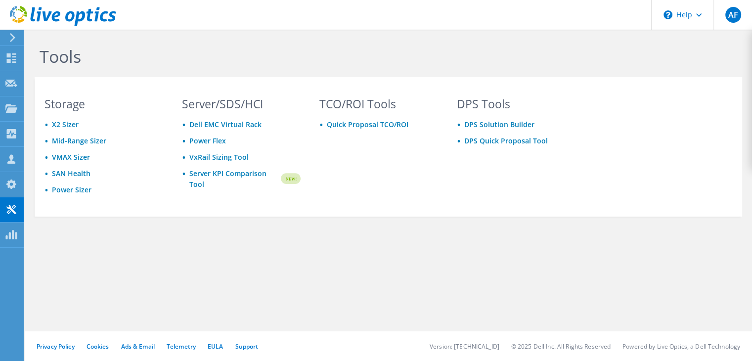
click at [58, 23] on icon at bounding box center [63, 16] width 106 height 20
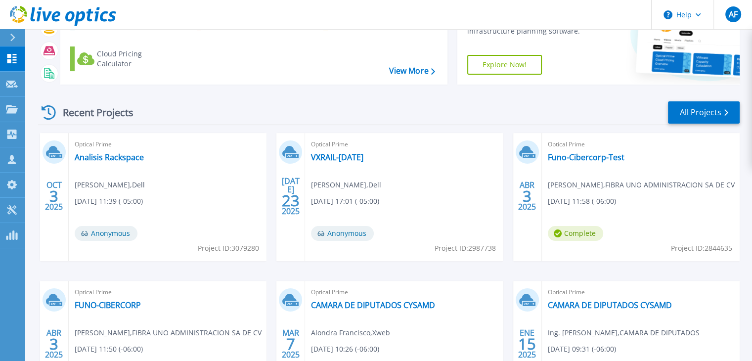
scroll to position [99, 0]
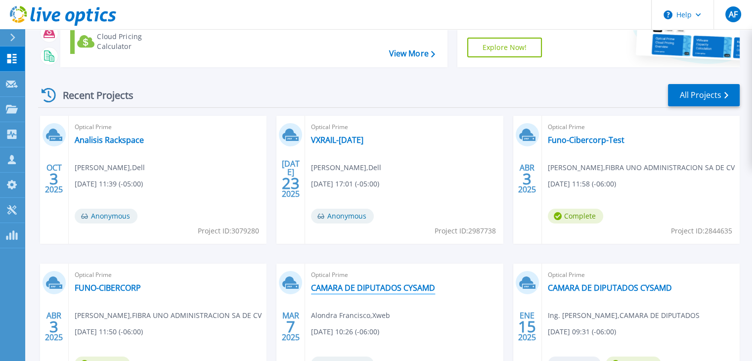
click at [381, 285] on link "CAMARA DE DIPUTADOS CYSAMD" at bounding box center [373, 288] width 124 height 10
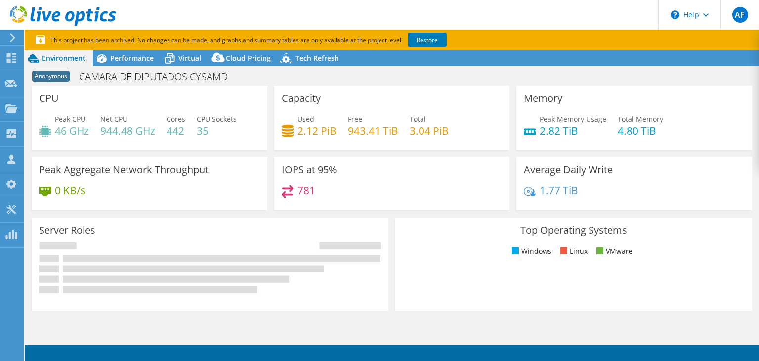
select select "USD"
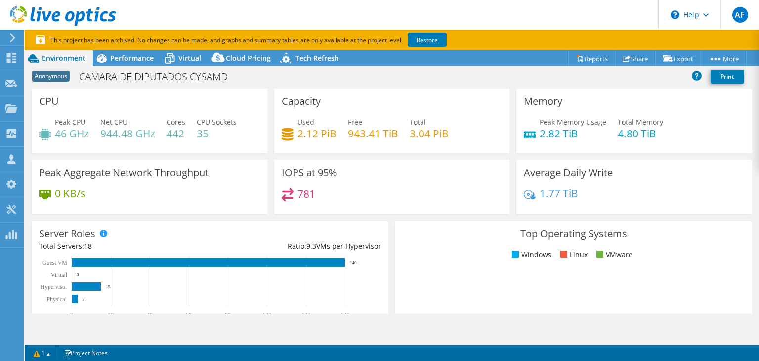
click at [541, 82] on div "Anonymous CAMARA DE DIPUTADOS CYSAMD Print" at bounding box center [392, 76] width 734 height 18
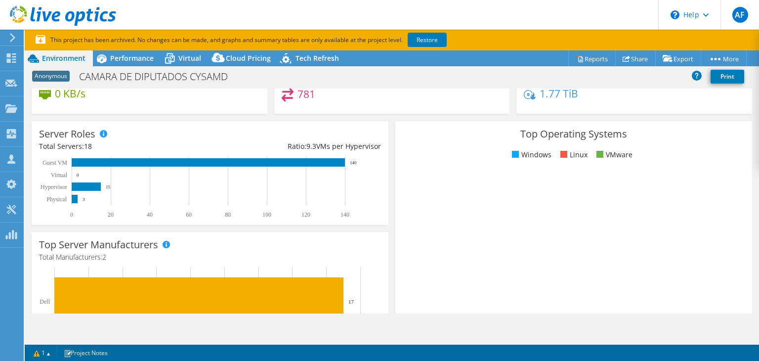
scroll to position [49, 0]
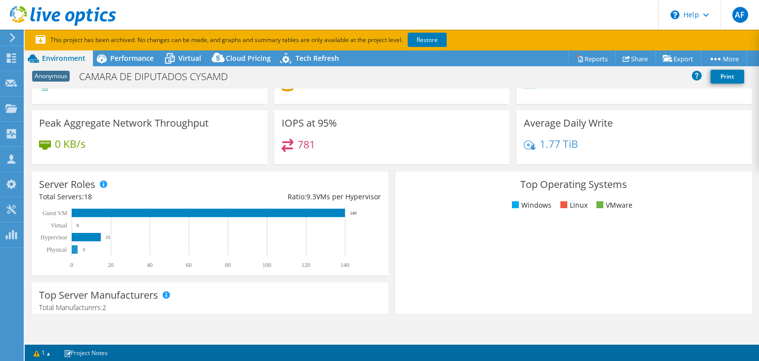
click at [73, 249] on rect at bounding box center [75, 249] width 6 height 8
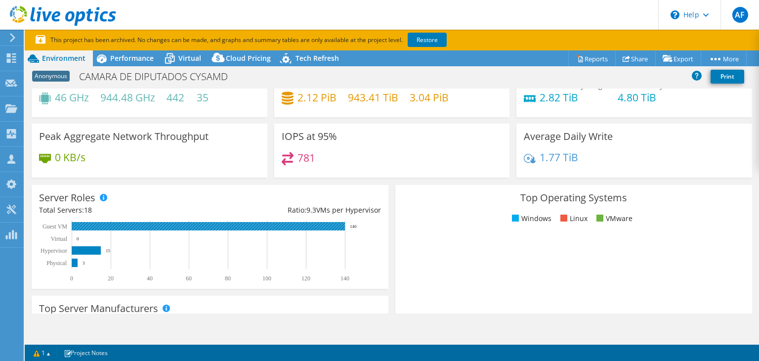
scroll to position [0, 0]
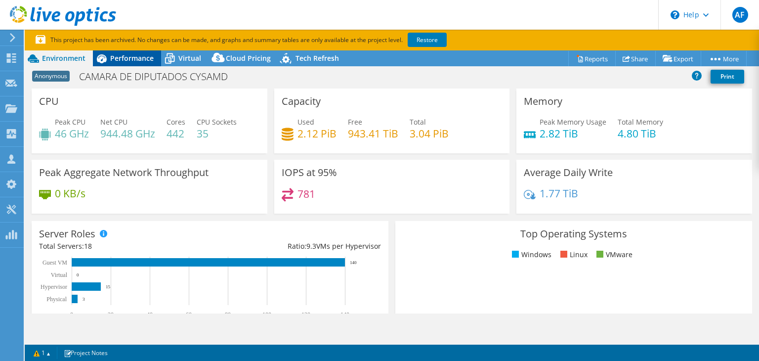
click at [139, 59] on span "Performance" at bounding box center [131, 57] width 43 height 9
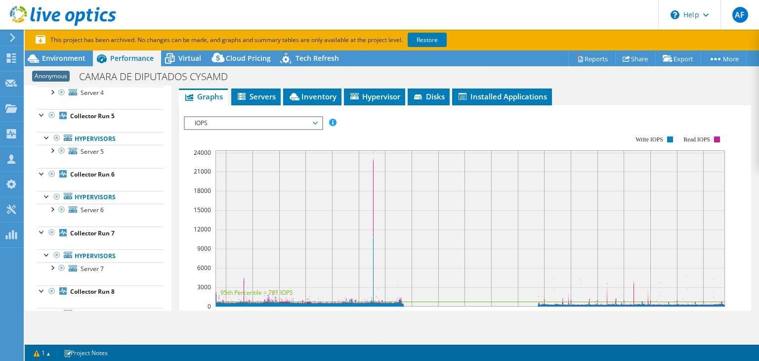
scroll to position [99, 0]
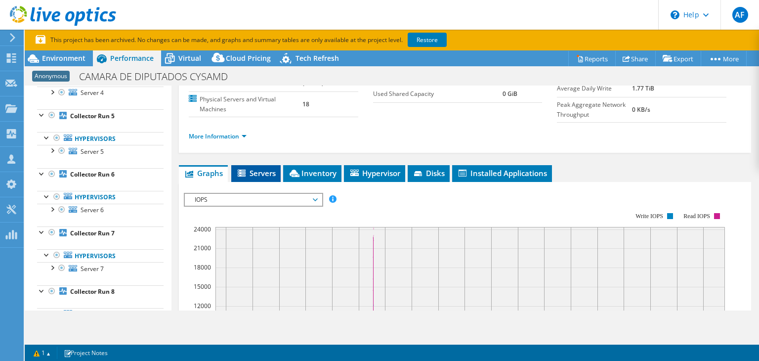
click at [270, 172] on span "Servers" at bounding box center [256, 173] width 40 height 10
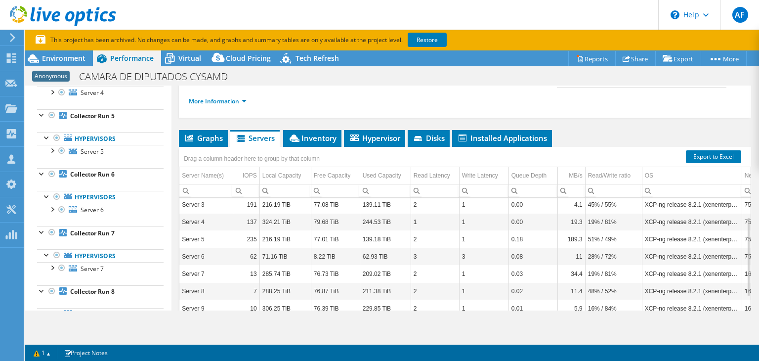
scroll to position [118, 0]
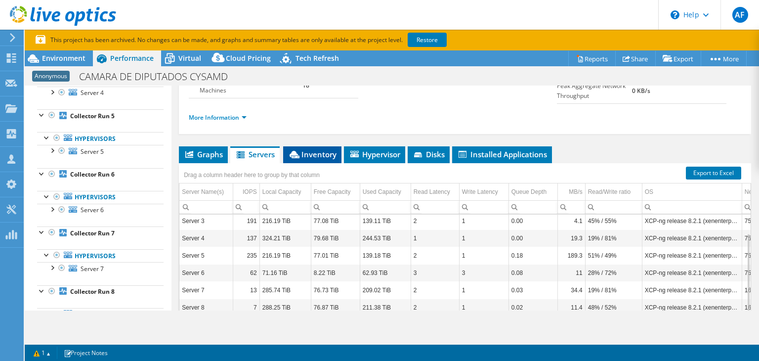
click at [298, 149] on span "Inventory" at bounding box center [312, 154] width 48 height 10
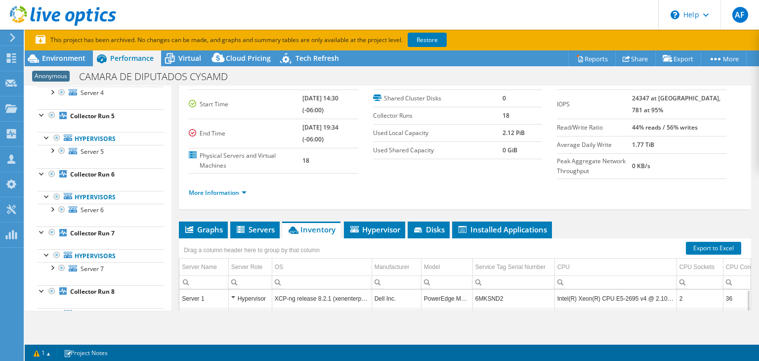
scroll to position [0, 0]
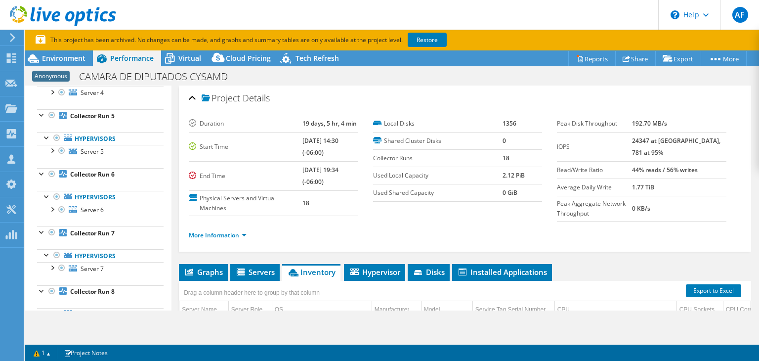
click at [85, 20] on icon at bounding box center [63, 16] width 106 height 20
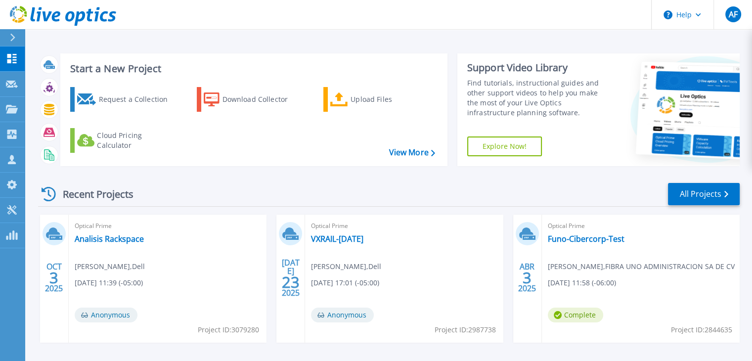
drag, startPoint x: 316, startPoint y: 194, endPoint x: 324, endPoint y: 200, distance: 9.6
click at [316, 194] on div "Recent Projects All Projects" at bounding box center [388, 194] width 701 height 25
click at [339, 190] on div "Recent Projects All Projects" at bounding box center [388, 194] width 701 height 25
drag, startPoint x: 140, startPoint y: 198, endPoint x: 133, endPoint y: 191, distance: 10.1
click at [133, 191] on div "Recent Projects" at bounding box center [92, 194] width 109 height 24
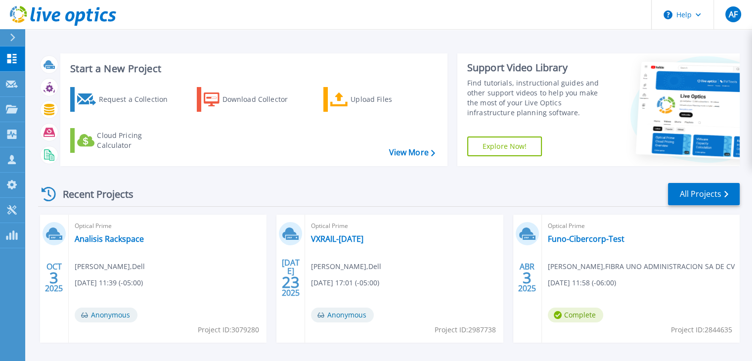
click at [141, 192] on div "Recent Projects" at bounding box center [92, 194] width 109 height 24
drag, startPoint x: 135, startPoint y: 192, endPoint x: 125, endPoint y: 192, distance: 9.9
click at [125, 192] on div "Recent Projects" at bounding box center [92, 194] width 109 height 24
click at [130, 192] on div "Recent Projects" at bounding box center [92, 194] width 109 height 24
drag, startPoint x: 136, startPoint y: 192, endPoint x: 145, endPoint y: 188, distance: 9.3
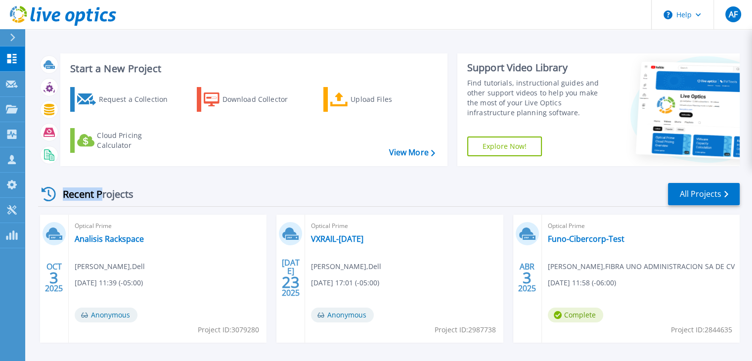
click at [119, 191] on div "Recent Projects" at bounding box center [92, 194] width 109 height 24
click at [147, 187] on div "Recent Projects All Projects" at bounding box center [388, 194] width 701 height 25
click at [138, 198] on div "Recent Projects" at bounding box center [92, 194] width 109 height 24
